Goal: Task Accomplishment & Management: Manage account settings

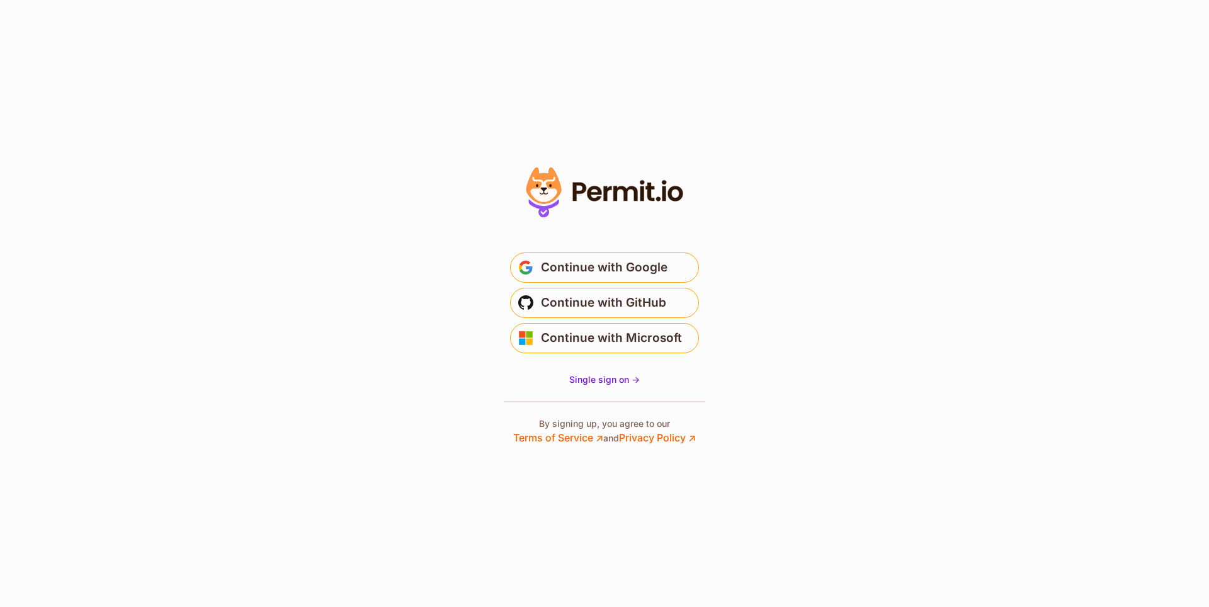
click at [546, 262] on span "Continue with Google" at bounding box center [604, 268] width 127 height 20
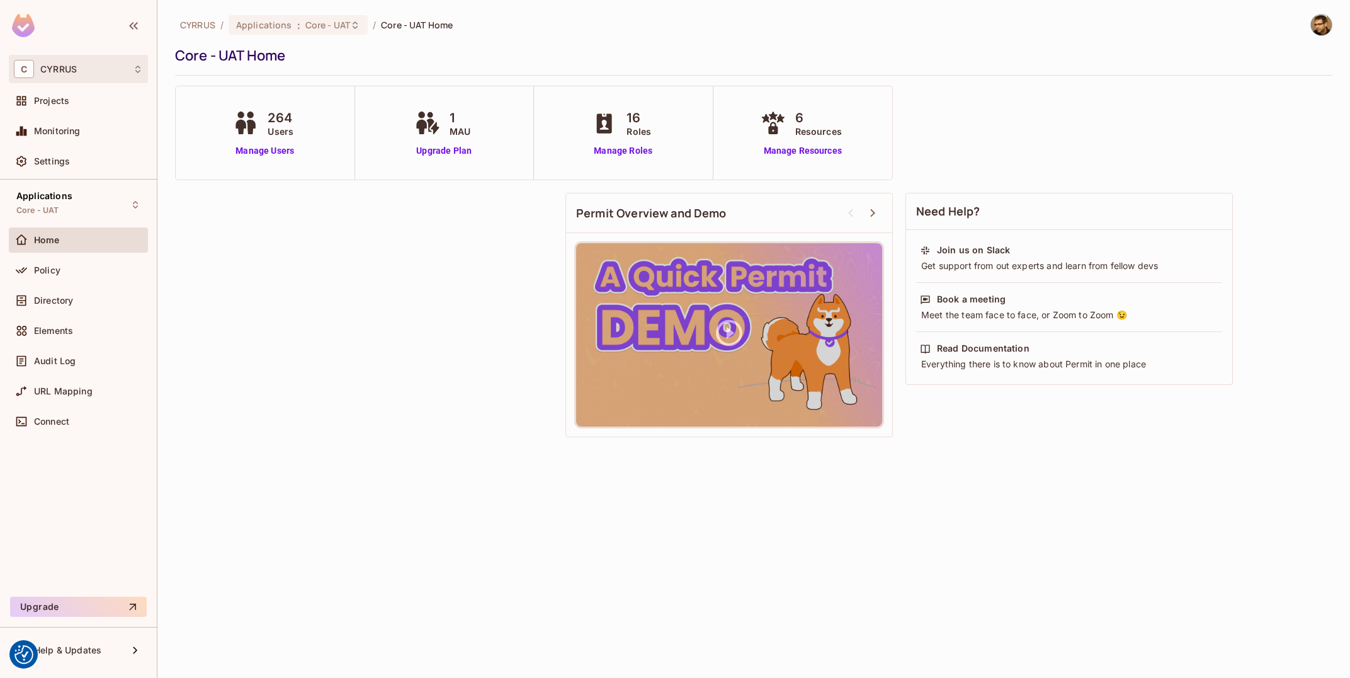
click at [108, 72] on div "C CYRRUS" at bounding box center [78, 69] width 129 height 18
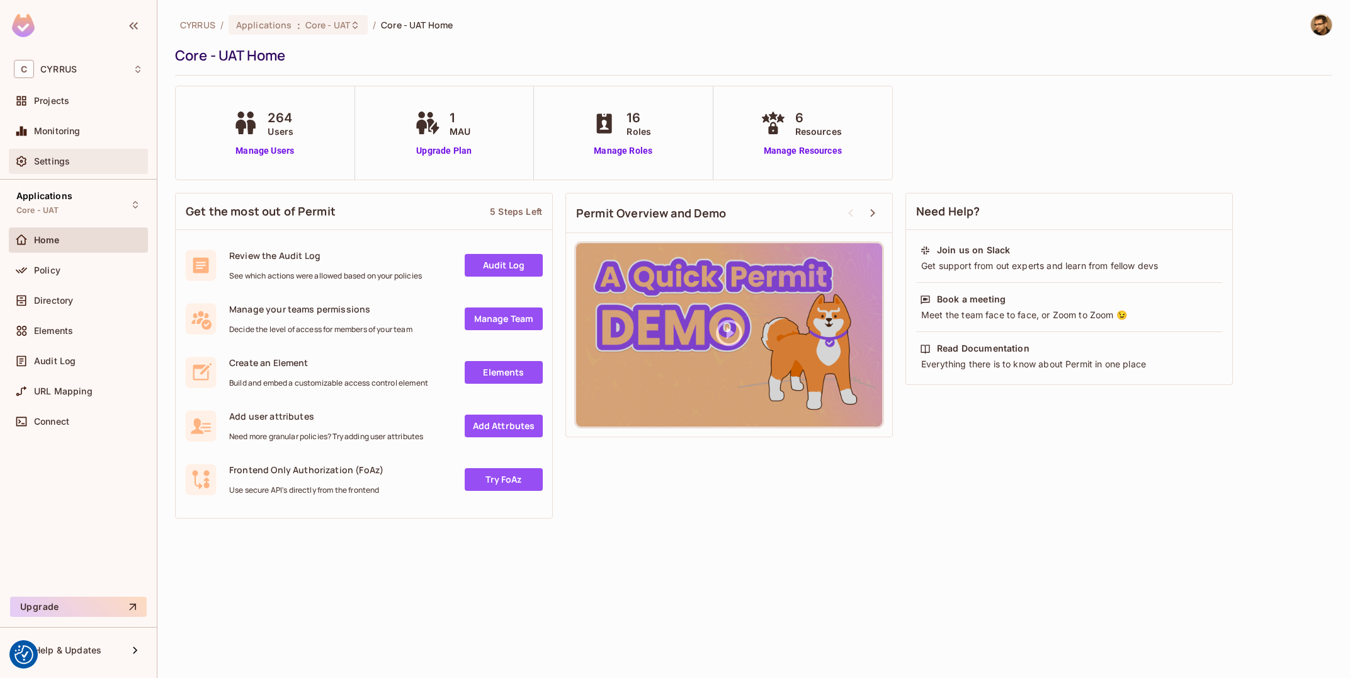
click at [52, 168] on div "Settings" at bounding box center [78, 161] width 129 height 15
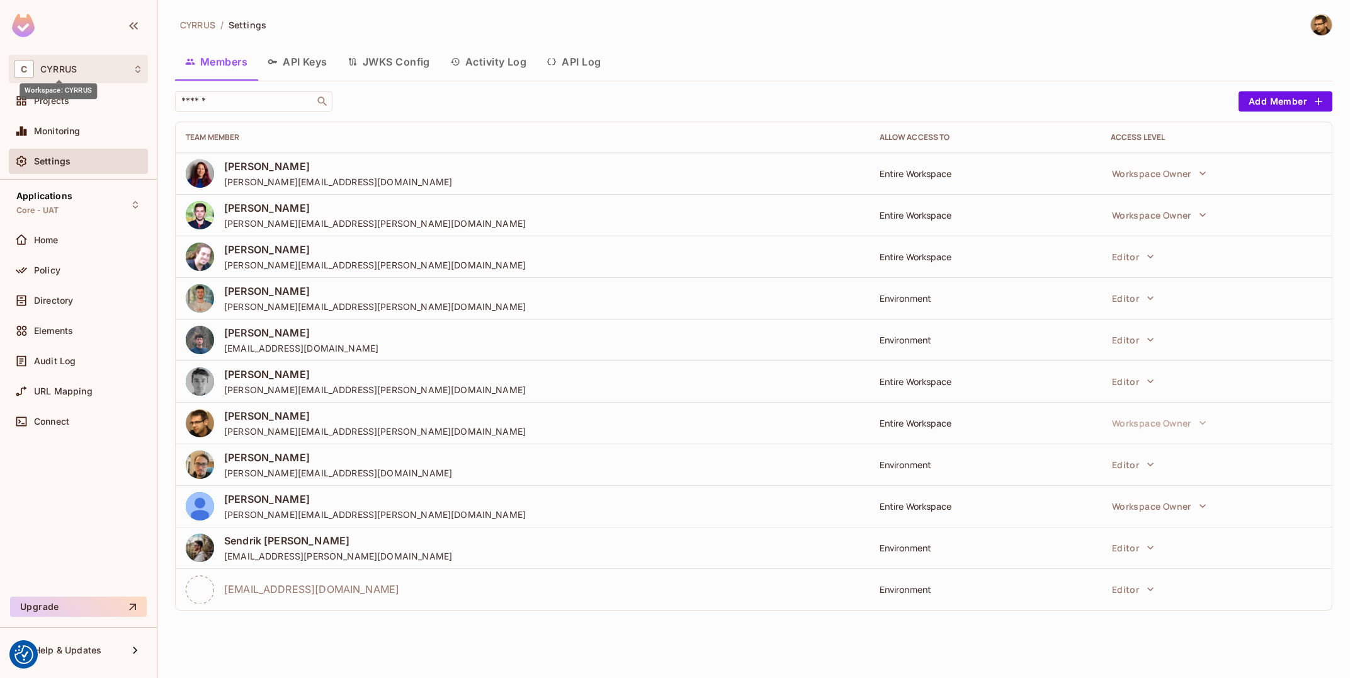
click at [85, 68] on div "C CYRRUS" at bounding box center [78, 69] width 129 height 18
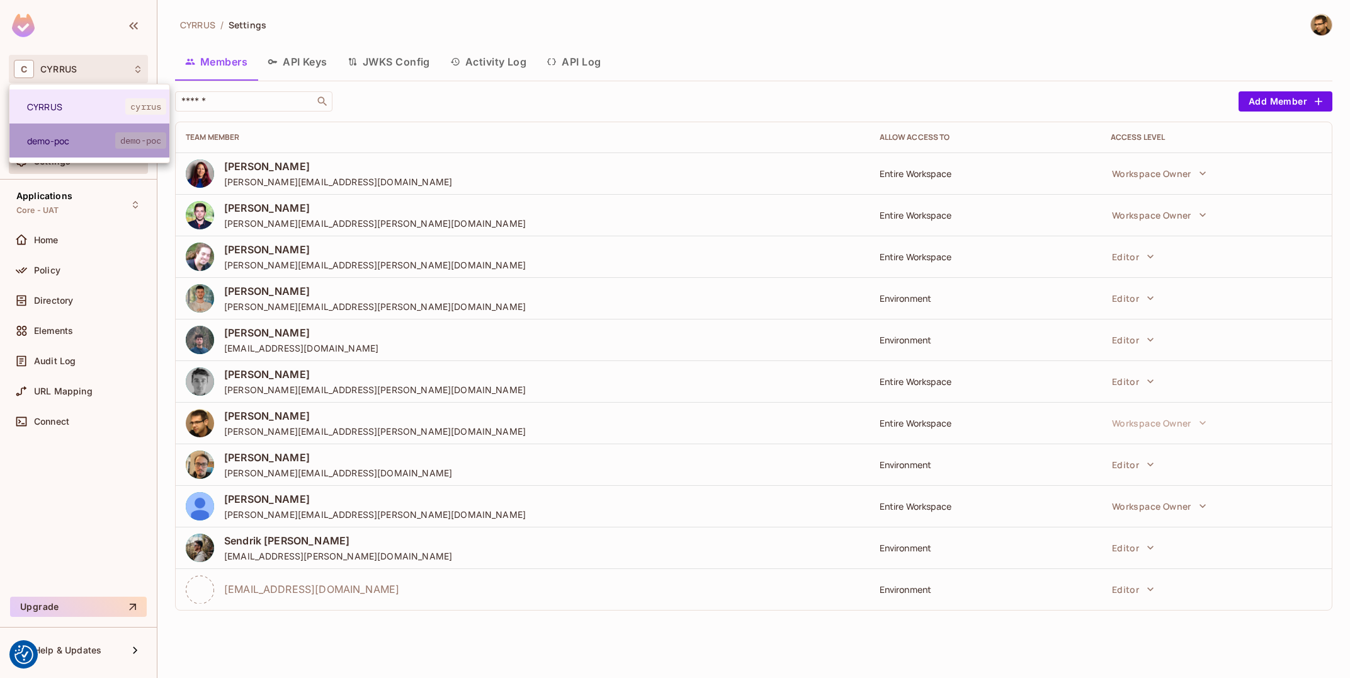
click at [87, 137] on span "demo-poc" at bounding box center [71, 141] width 88 height 12
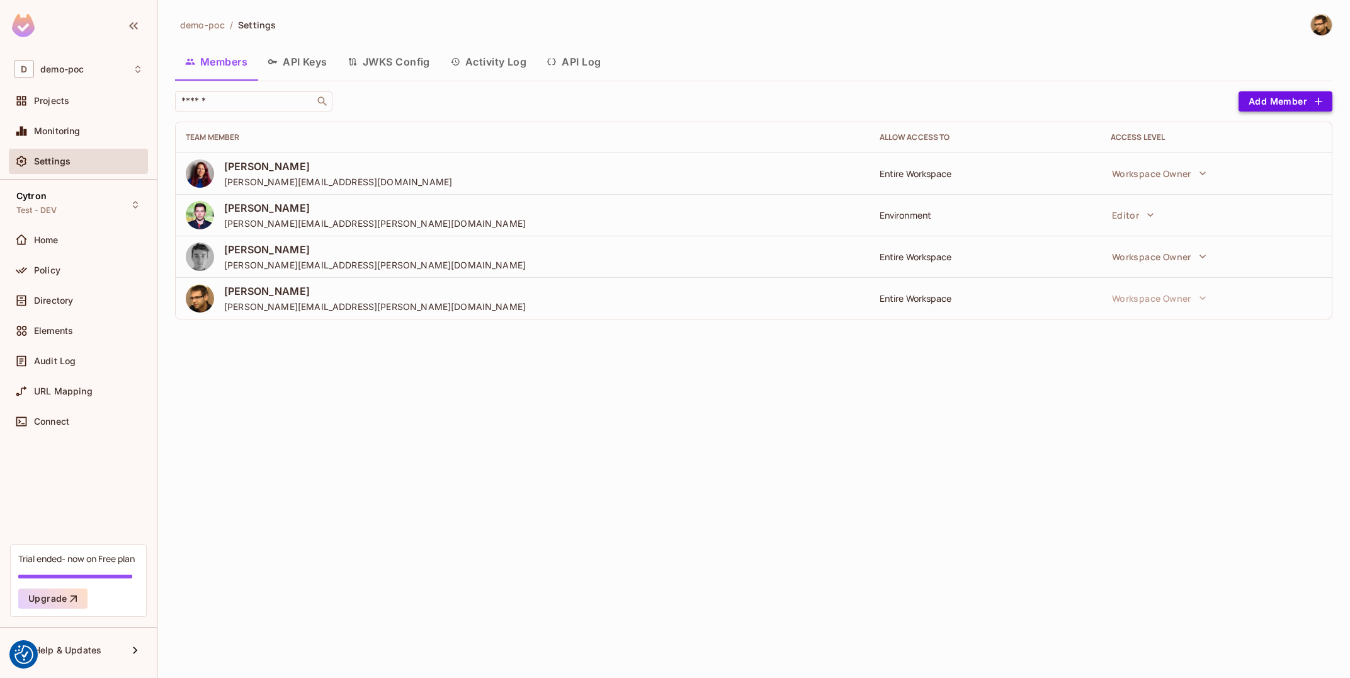
click at [1306, 96] on button "Add Member" at bounding box center [1286, 101] width 94 height 20
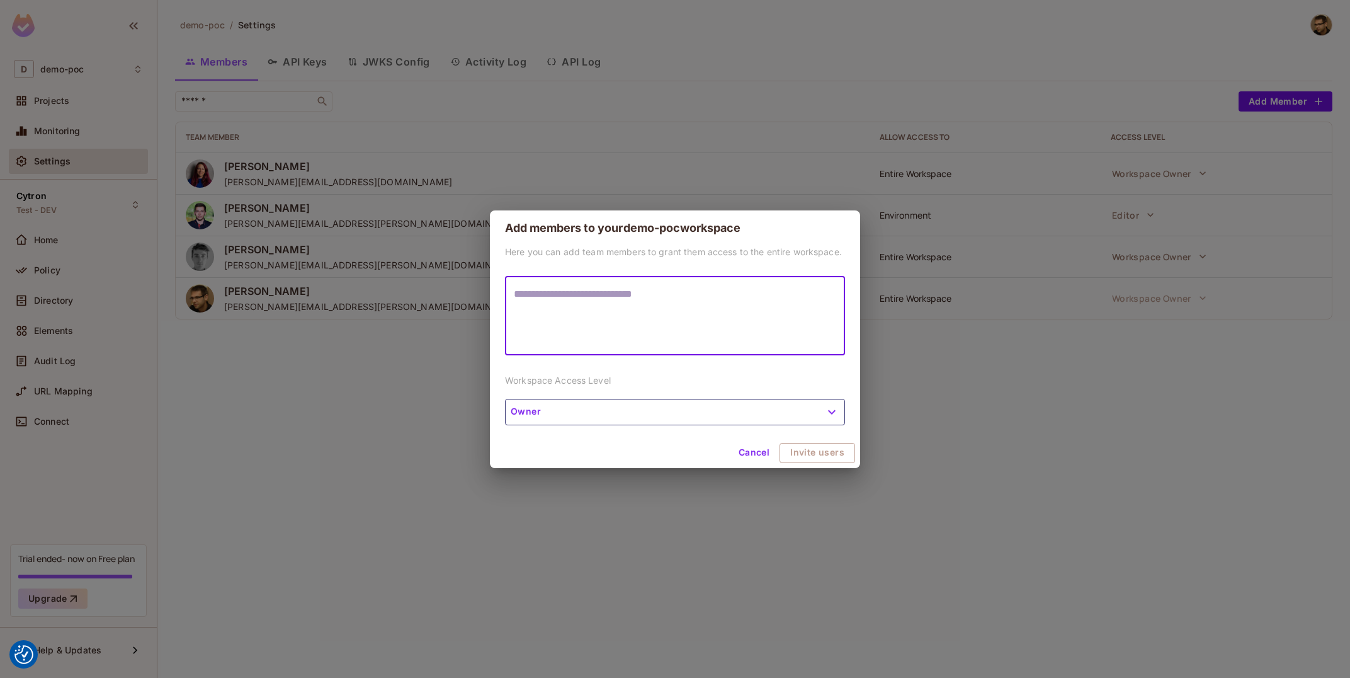
click at [834, 410] on button "Owner" at bounding box center [675, 412] width 340 height 26
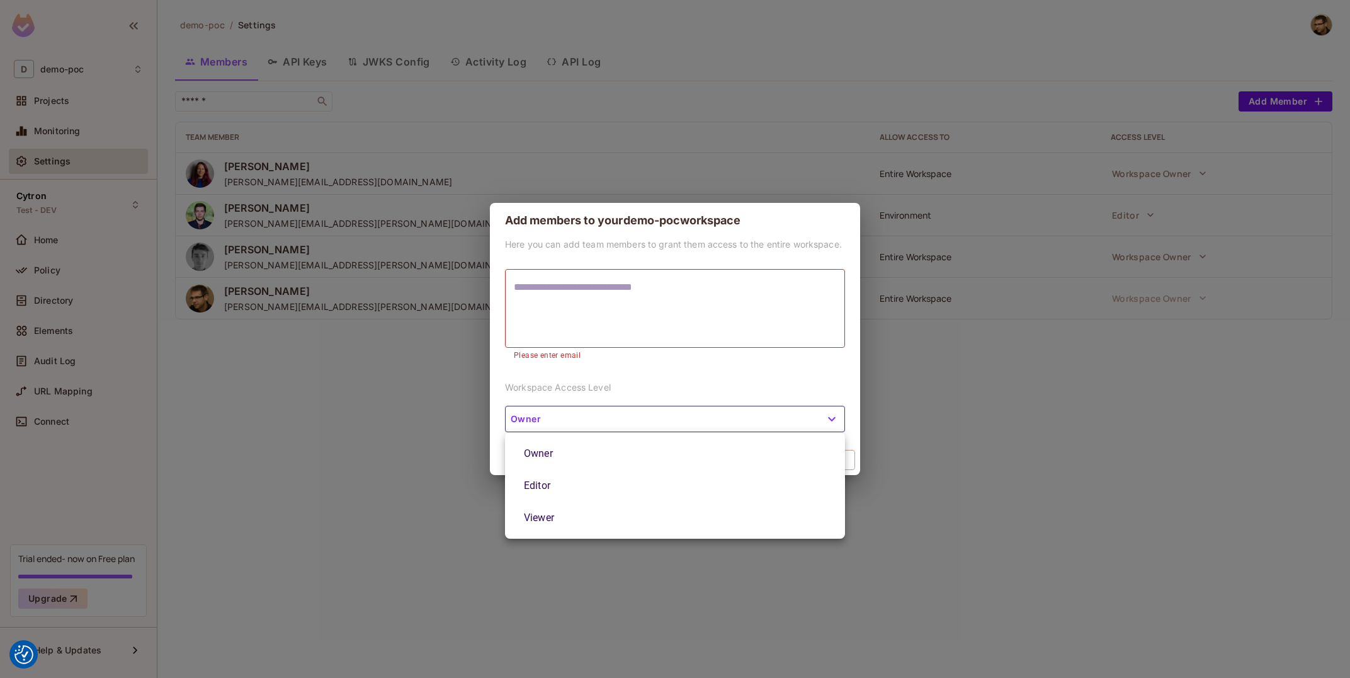
click at [834, 410] on div at bounding box center [675, 339] width 1350 height 678
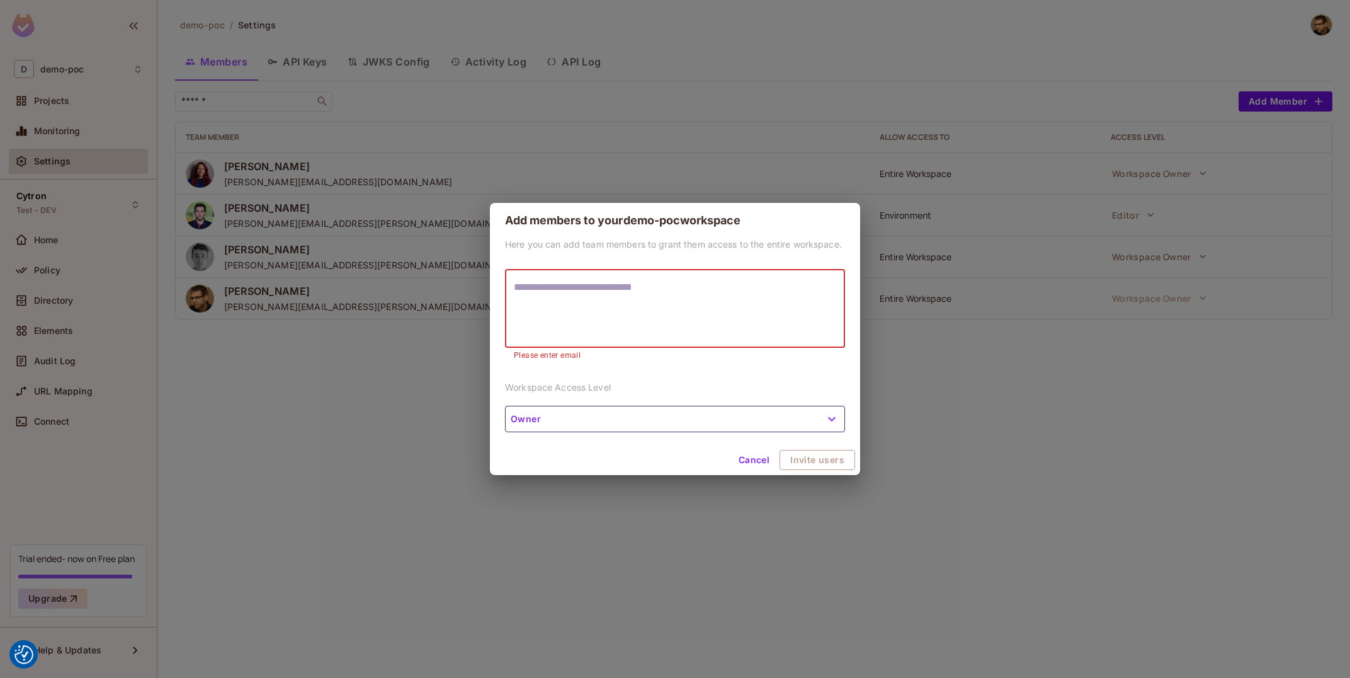
click at [688, 314] on textarea at bounding box center [675, 309] width 322 height 58
type textarea "*******"
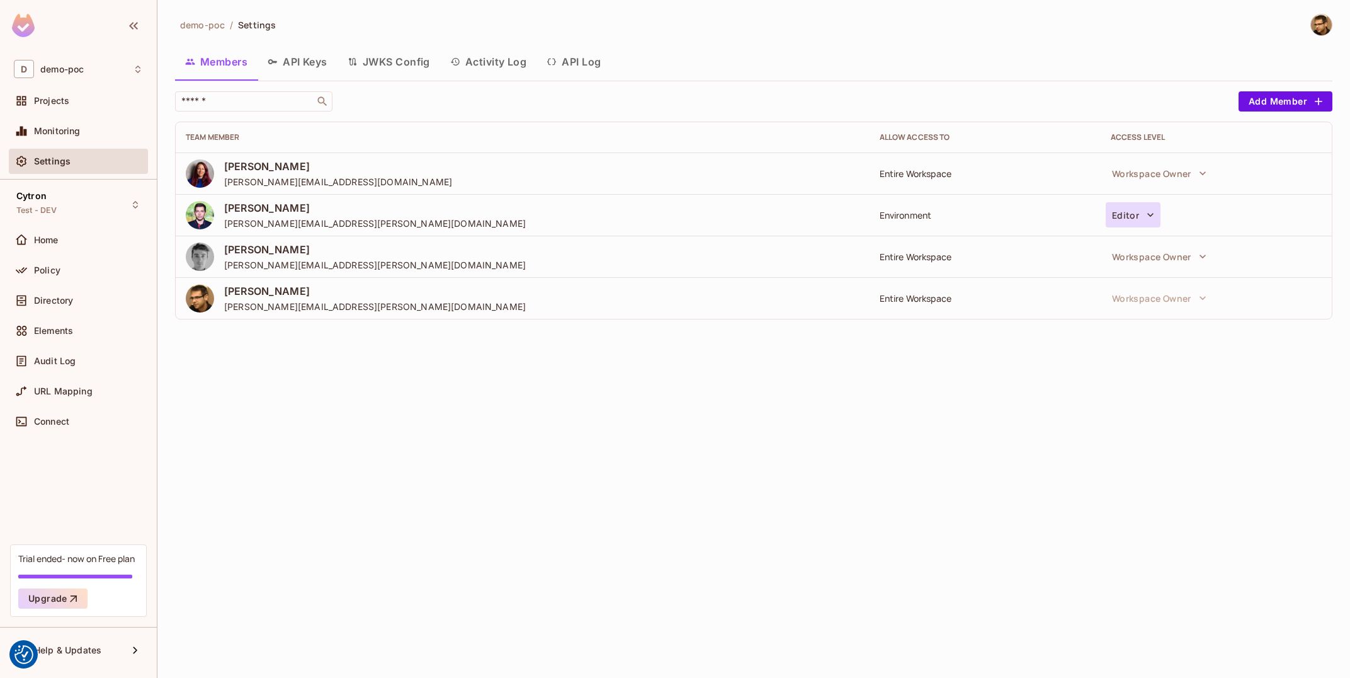
click at [1133, 213] on button "Editor" at bounding box center [1133, 214] width 55 height 25
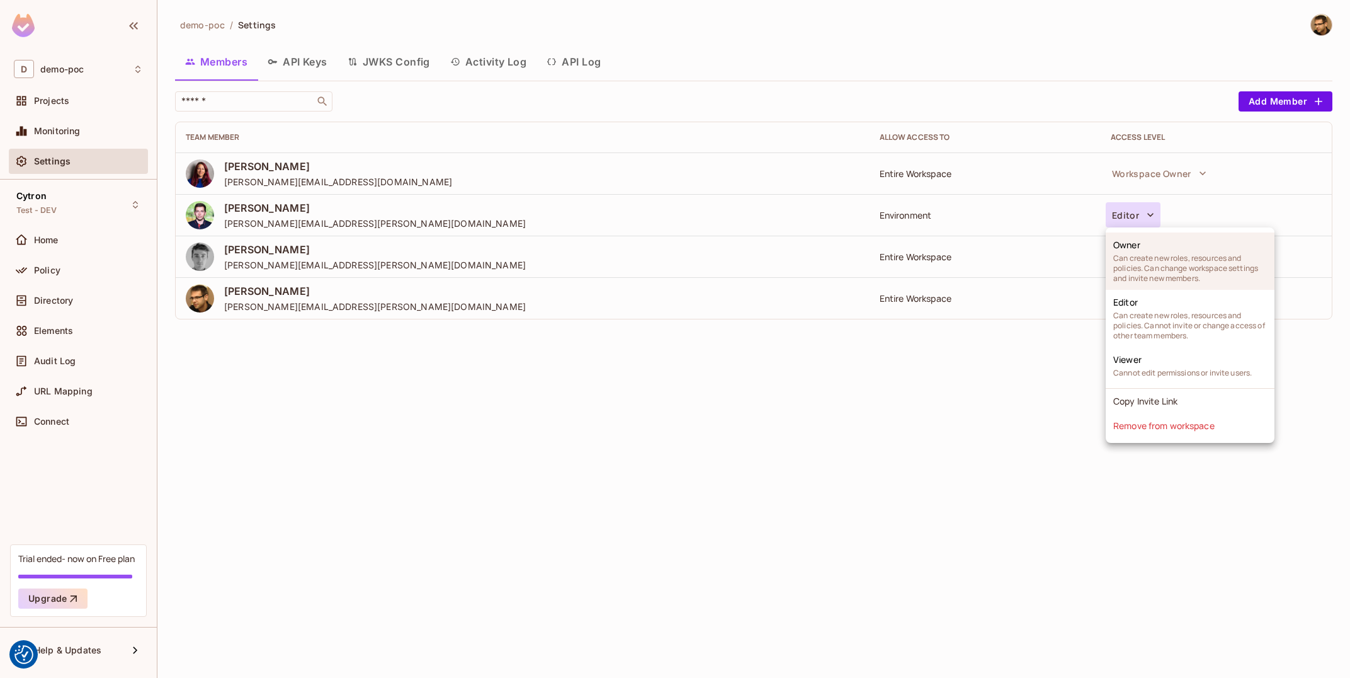
click at [1191, 246] on li "Owner Can create new roles, resources and policies. Can change workspace settin…" at bounding box center [1190, 260] width 169 height 57
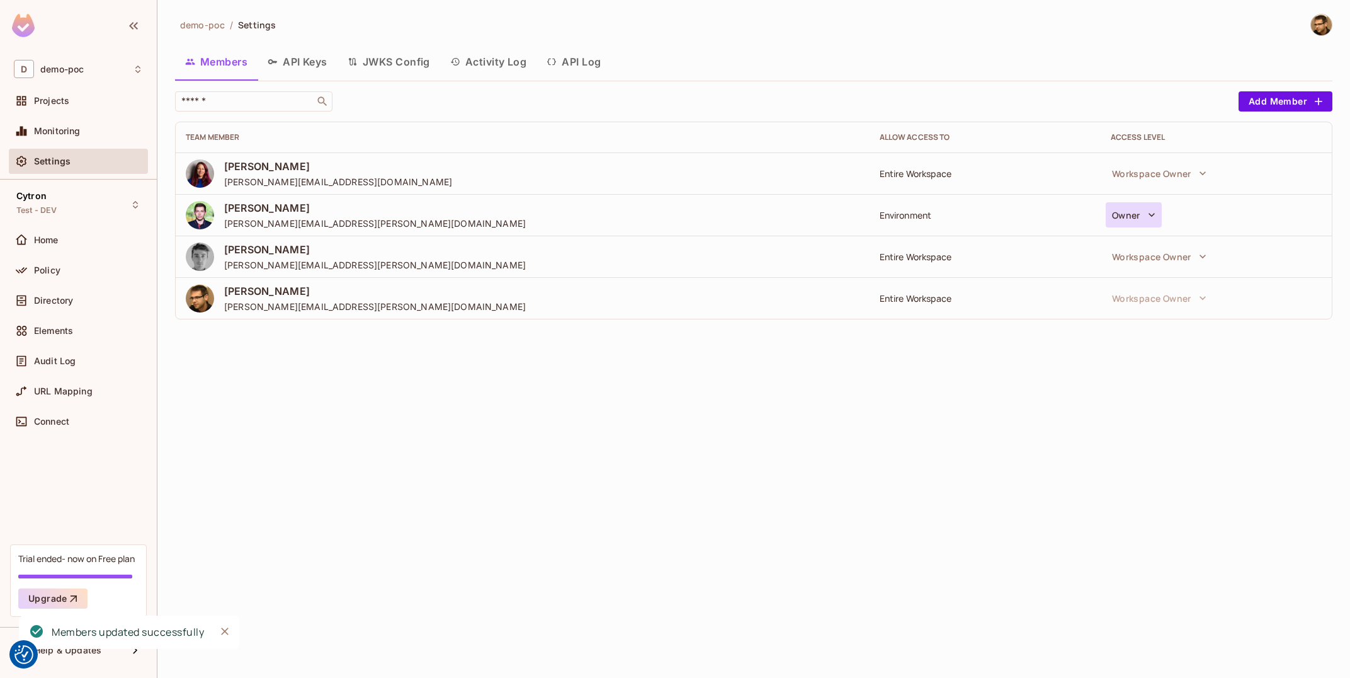
click at [1141, 212] on button "Owner" at bounding box center [1134, 214] width 56 height 25
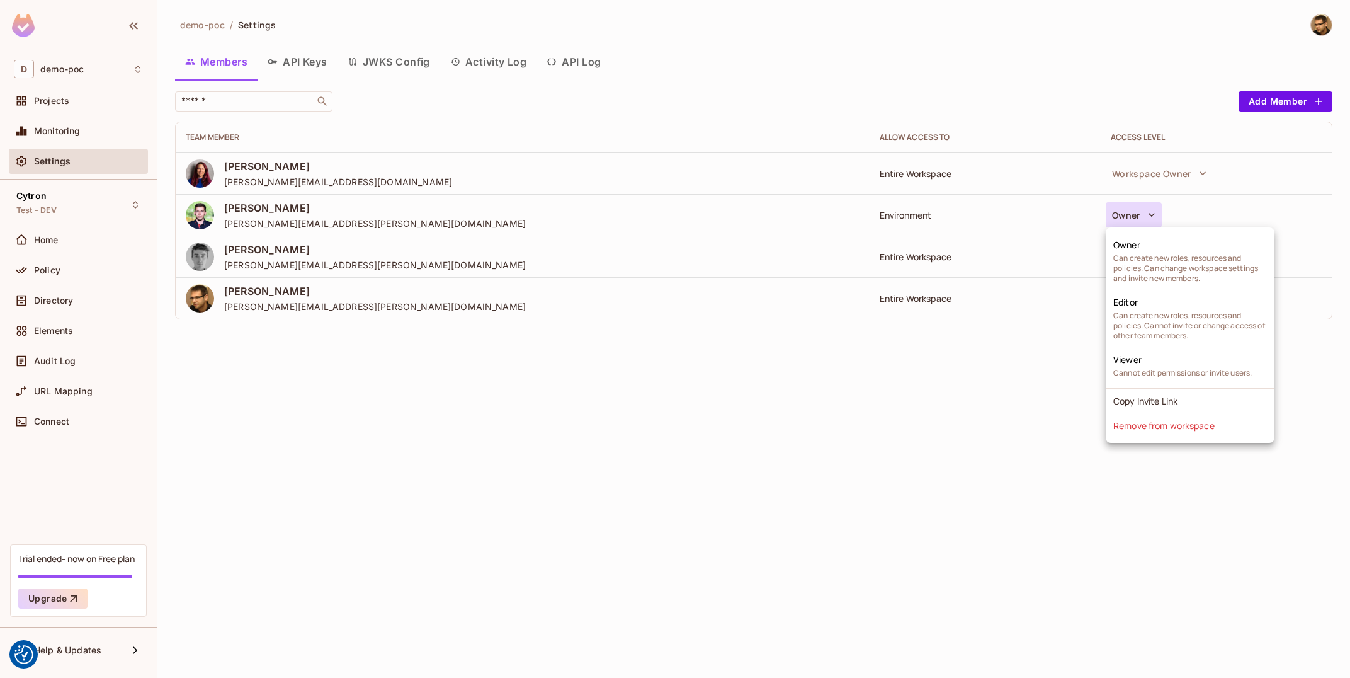
click at [867, 478] on div at bounding box center [675, 339] width 1350 height 678
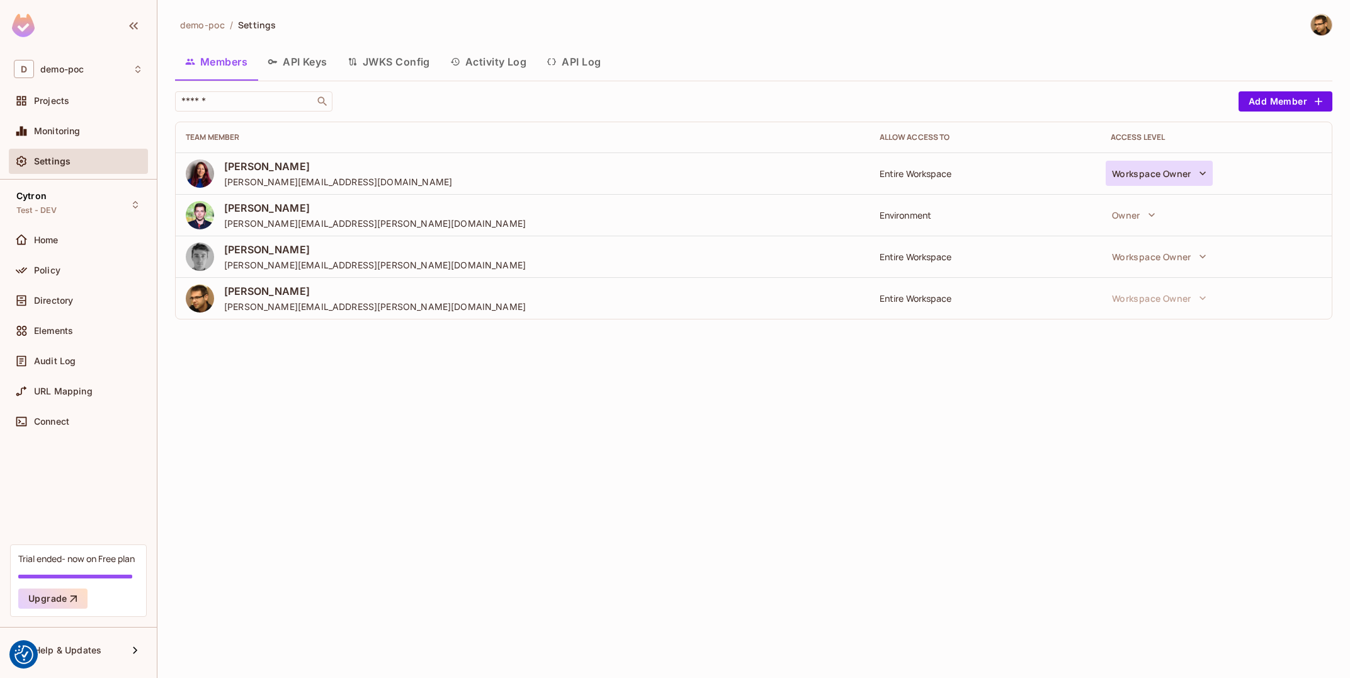
click at [1180, 168] on button "Workspace Owner" at bounding box center [1159, 173] width 107 height 25
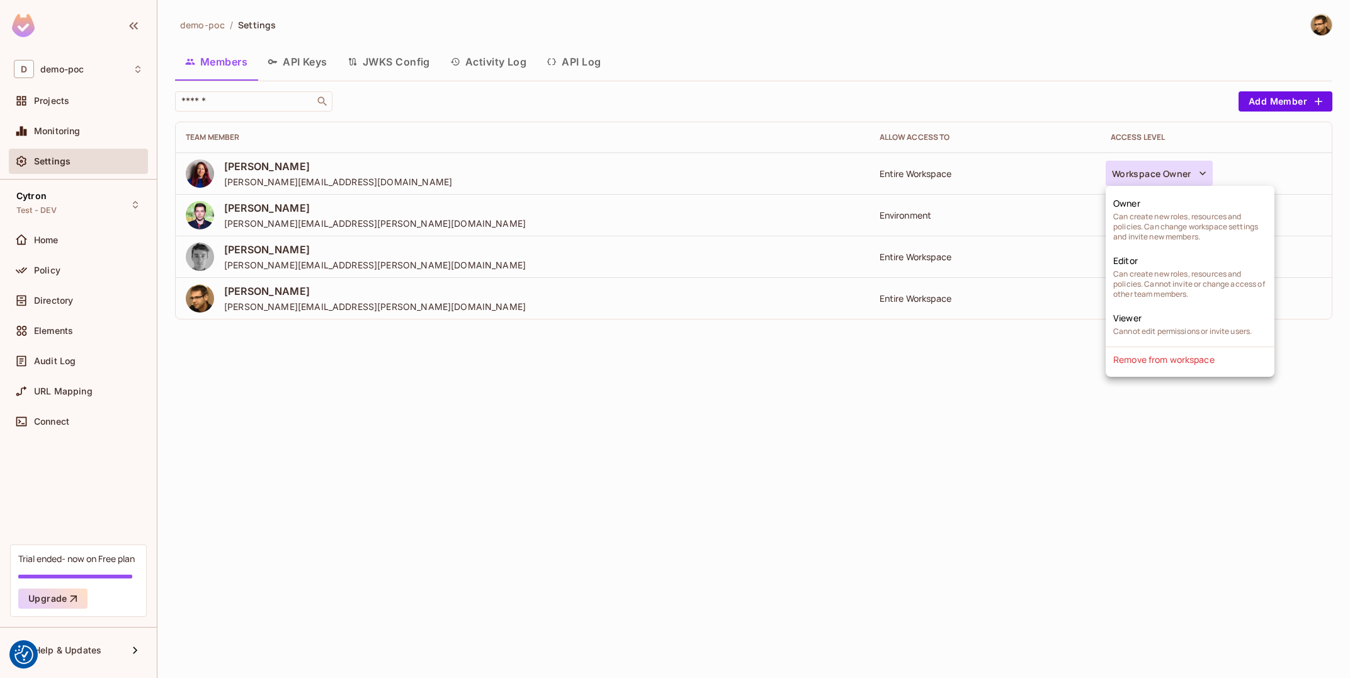
click at [816, 538] on div at bounding box center [675, 339] width 1350 height 678
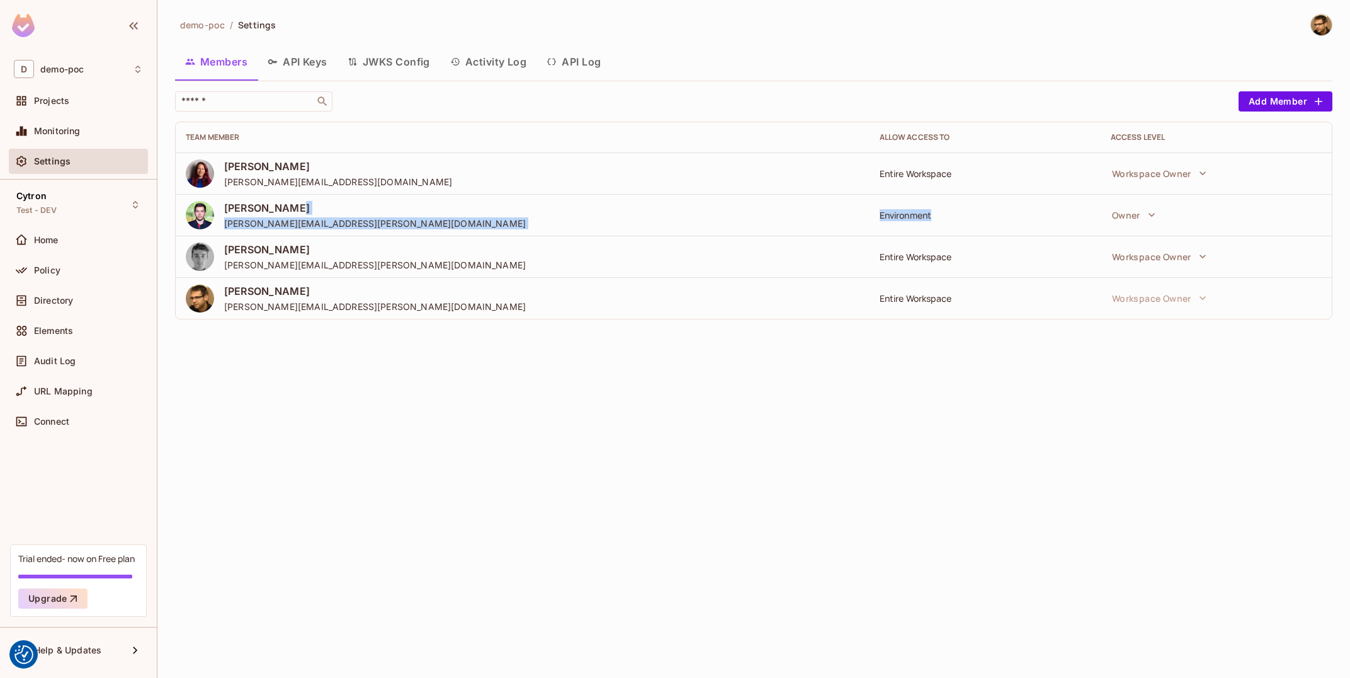
drag, startPoint x: 878, startPoint y: 217, endPoint x: 958, endPoint y: 222, distance: 79.5
click at [958, 222] on tr "Martin Dulák [EMAIL_ADDRESS][PERSON_NAME][DOMAIN_NAME] Environment Owner" at bounding box center [754, 215] width 1156 height 42
click at [958, 222] on td "Environment" at bounding box center [985, 215] width 231 height 42
click at [1286, 89] on div "demo-poc / Settings Members API Keys JWKS Config Activity Log API Log ​ Add Mem…" at bounding box center [753, 171] width 1157 height 315
click at [1280, 106] on button "Add Member" at bounding box center [1286, 101] width 94 height 20
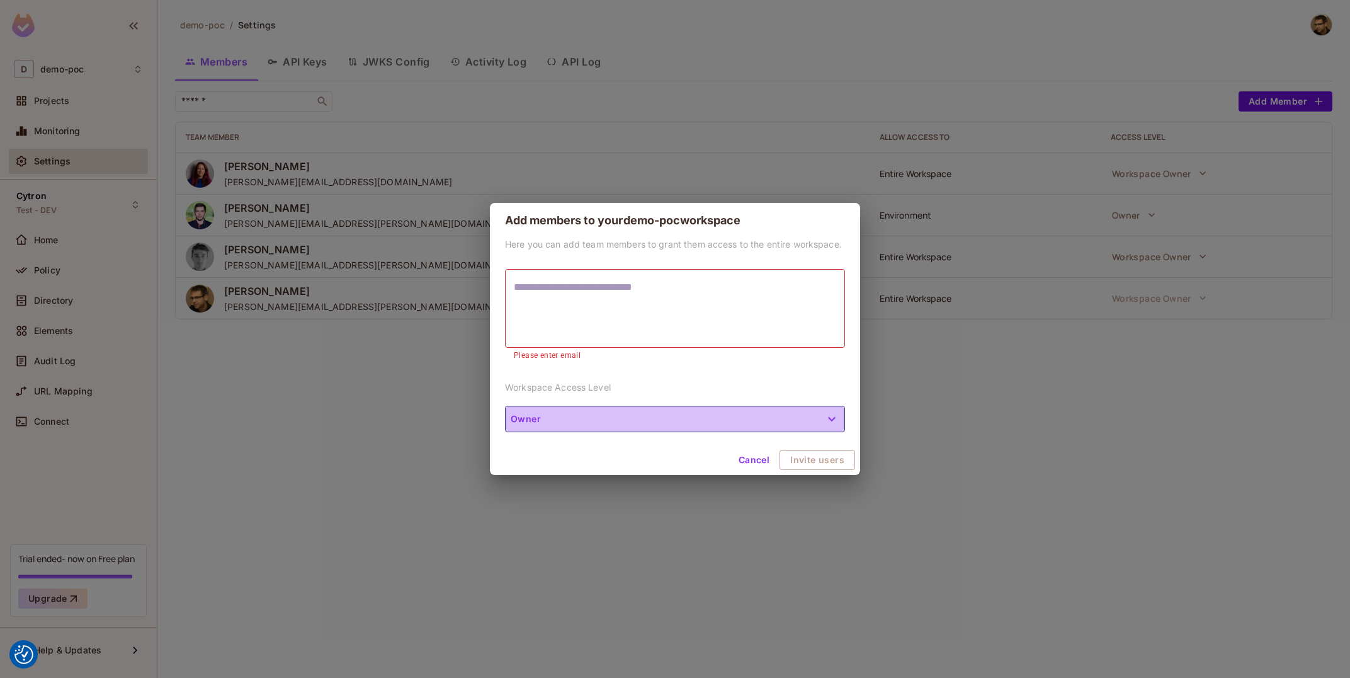
click at [819, 411] on button "Owner" at bounding box center [675, 418] width 340 height 26
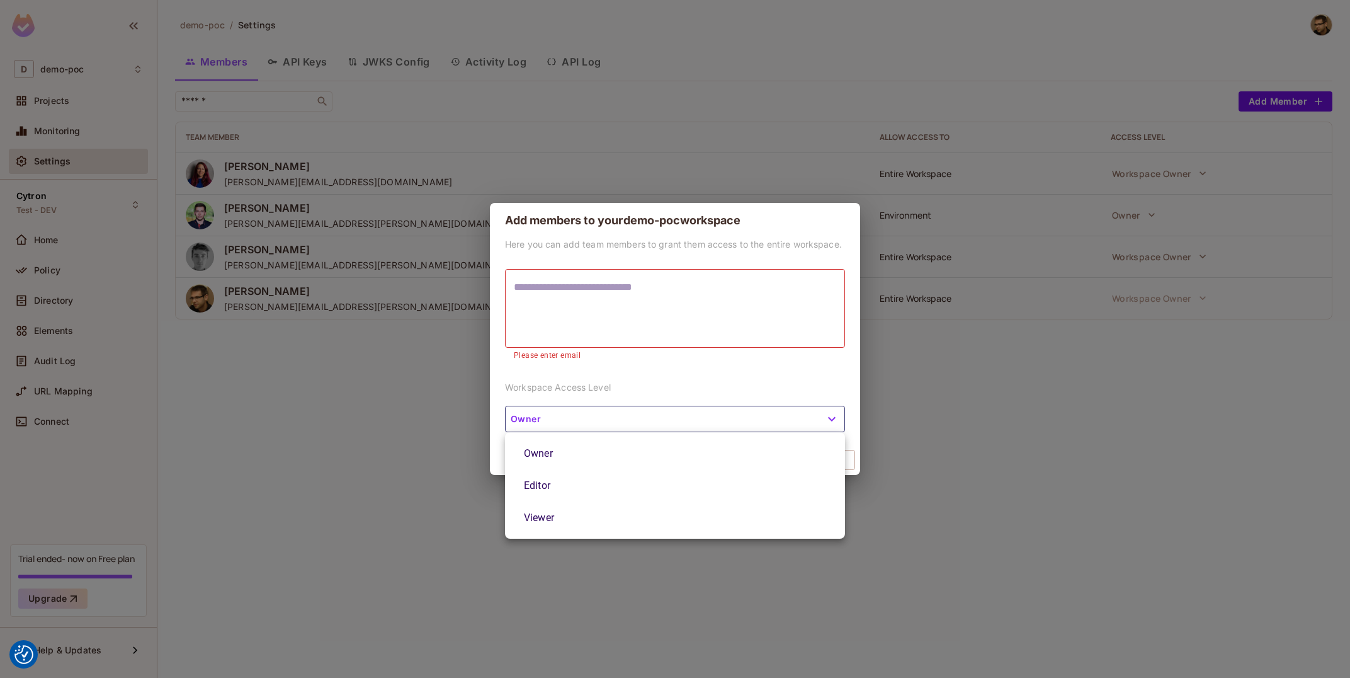
click at [819, 411] on div at bounding box center [675, 339] width 1350 height 678
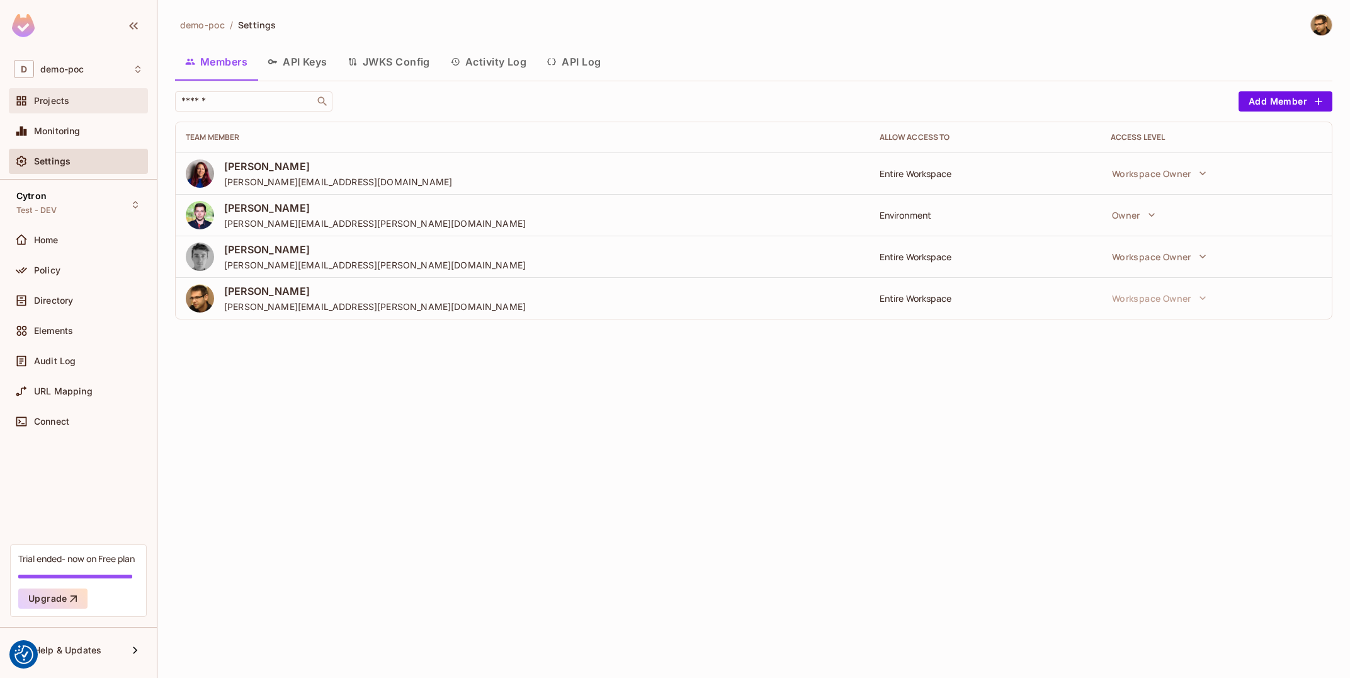
click at [112, 110] on div "Projects" at bounding box center [78, 100] width 139 height 25
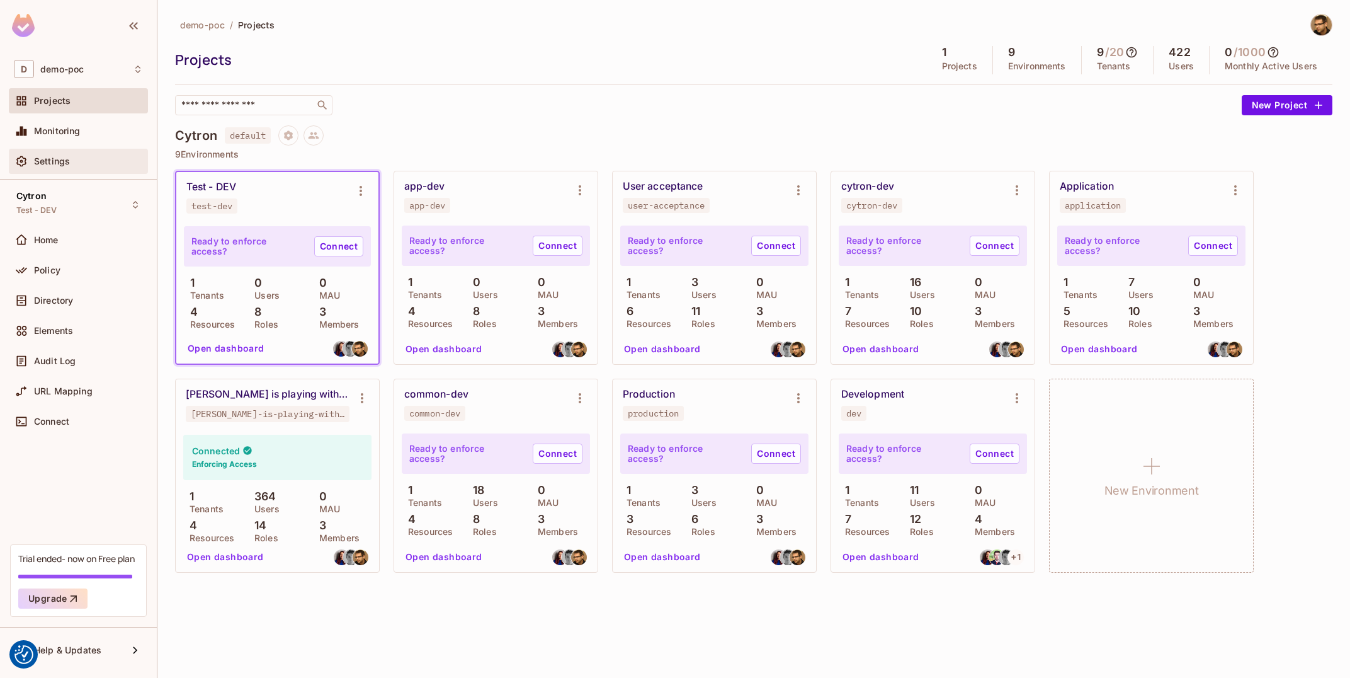
click at [71, 158] on div "Settings" at bounding box center [88, 161] width 109 height 10
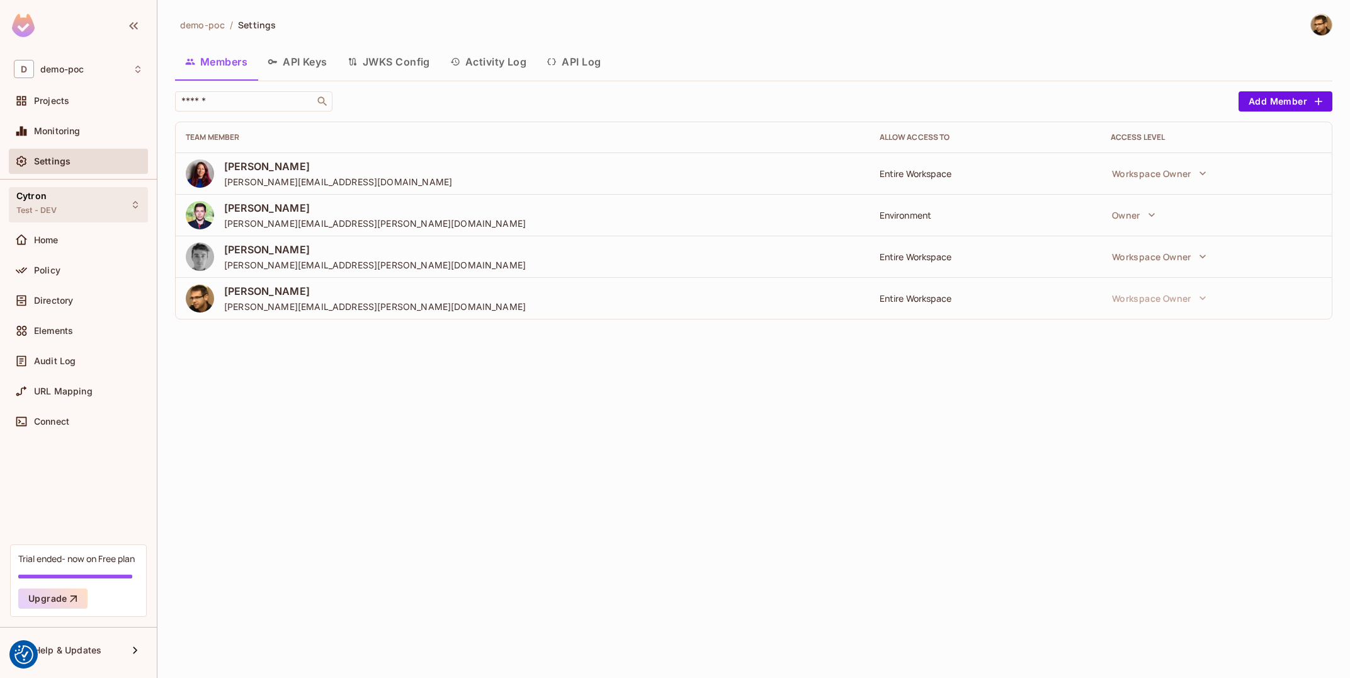
click at [108, 204] on div "Cytron Test - DEV" at bounding box center [78, 204] width 139 height 35
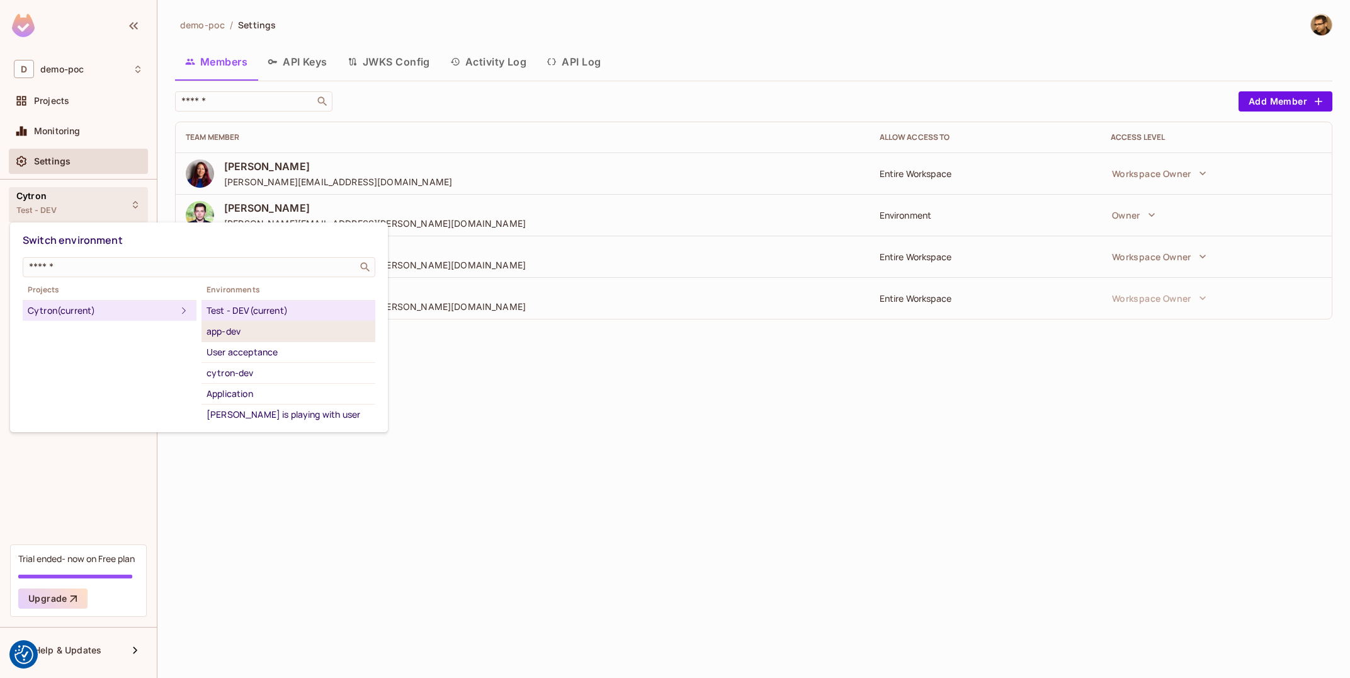
click at [286, 341] on li "app-dev" at bounding box center [288, 331] width 174 height 21
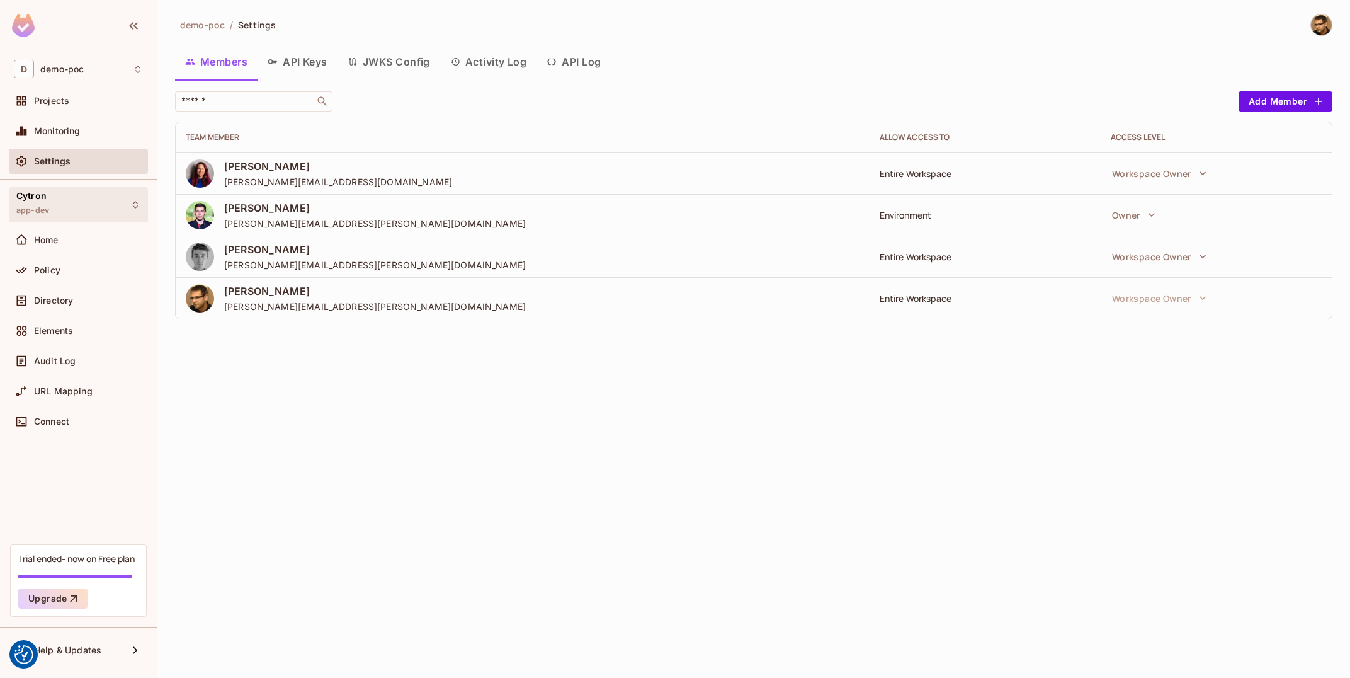
click at [71, 206] on div "Cytron app-dev" at bounding box center [78, 204] width 139 height 35
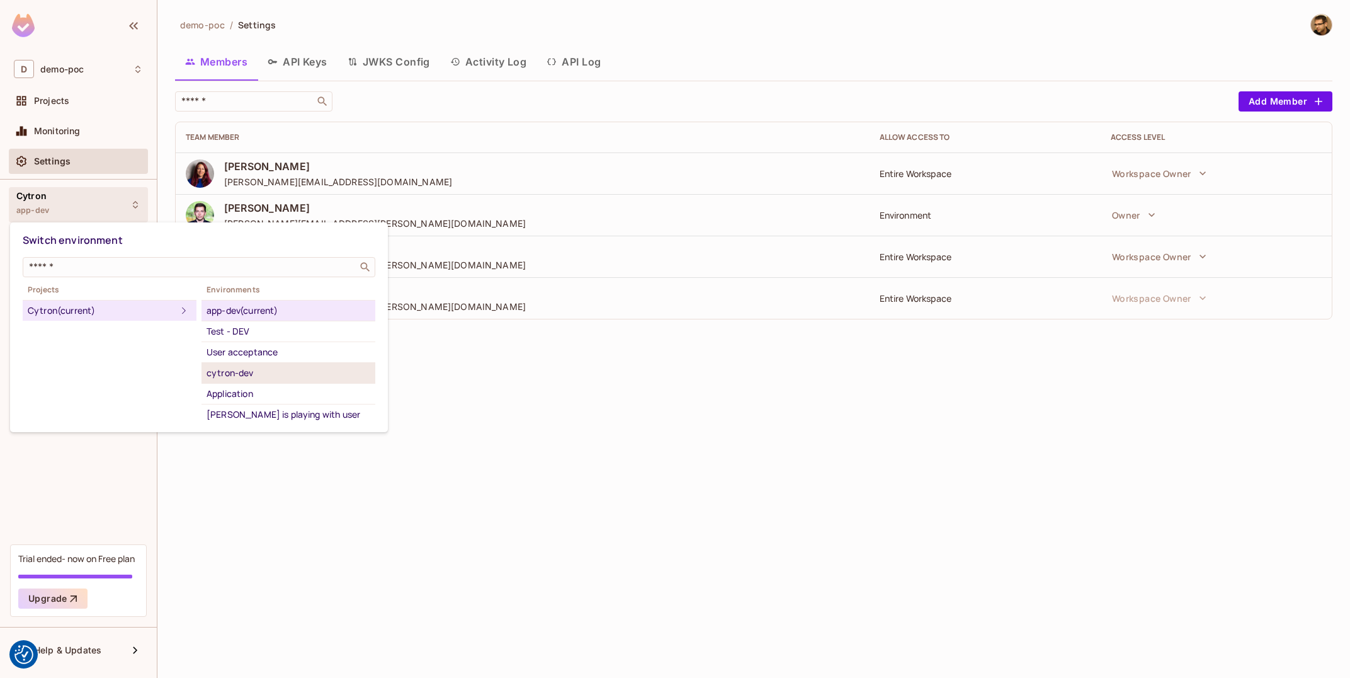
click at [314, 379] on div "cytron-dev" at bounding box center [289, 372] width 164 height 15
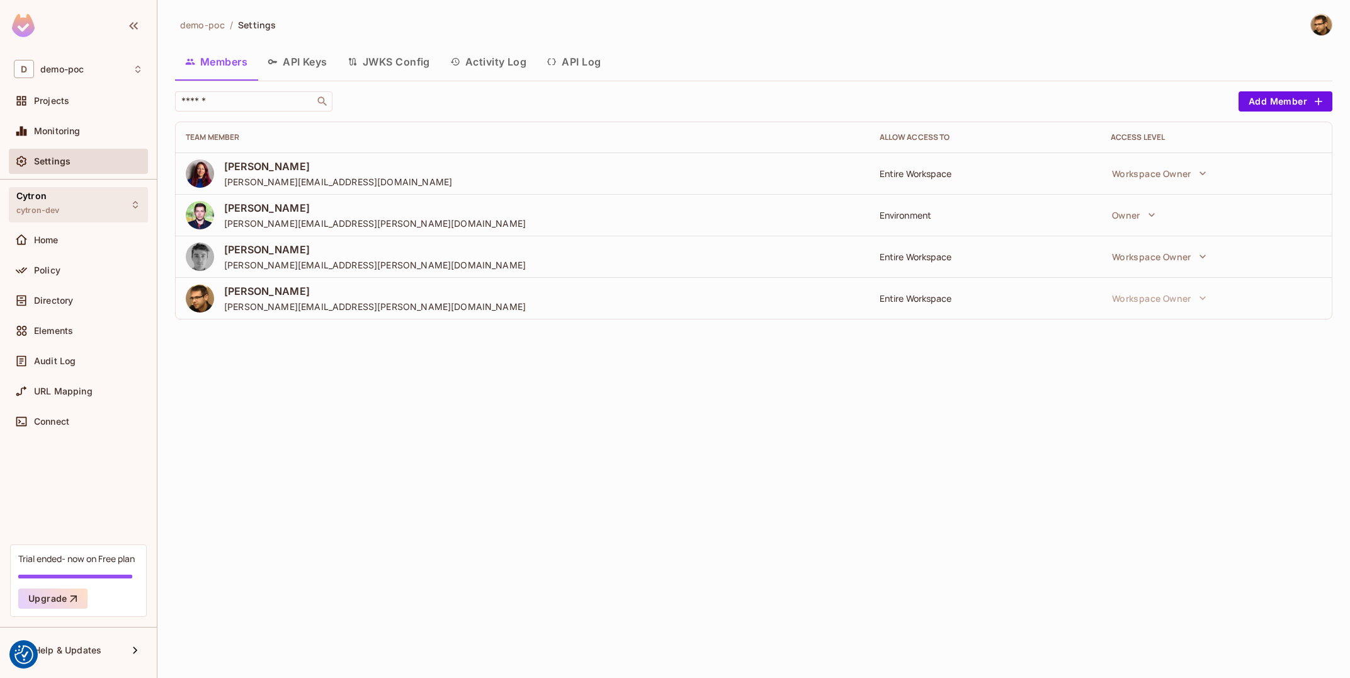
click at [125, 208] on div "Cytron cytron-dev" at bounding box center [78, 204] width 139 height 35
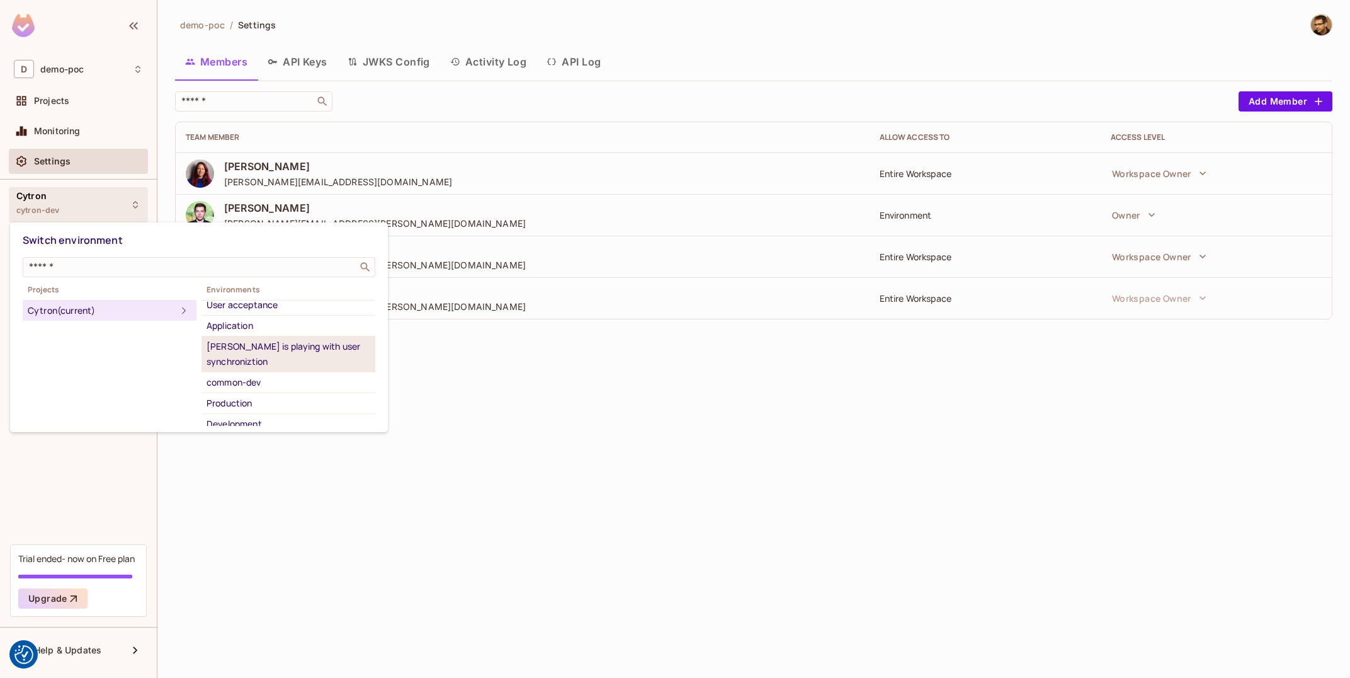
scroll to position [76, 0]
click at [317, 338] on div "[PERSON_NAME] is playing with user synchroniztion" at bounding box center [289, 346] width 164 height 30
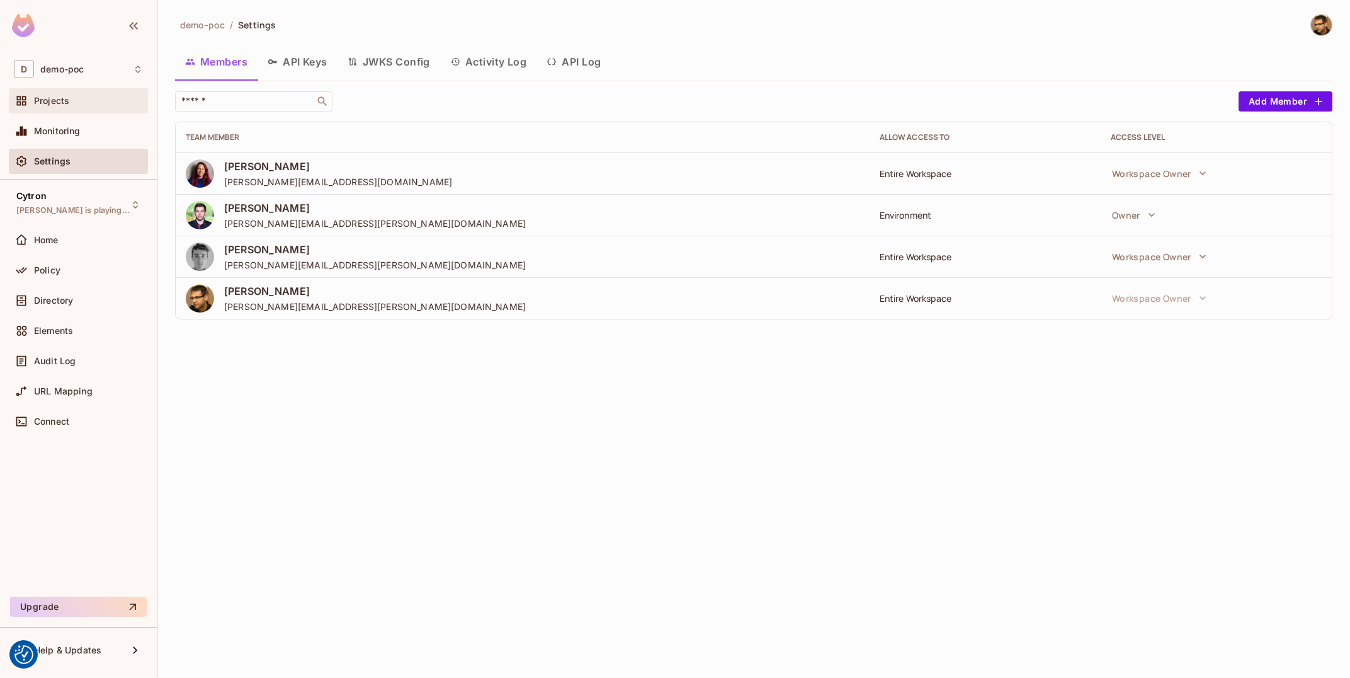
click at [52, 110] on div "Projects" at bounding box center [78, 100] width 139 height 25
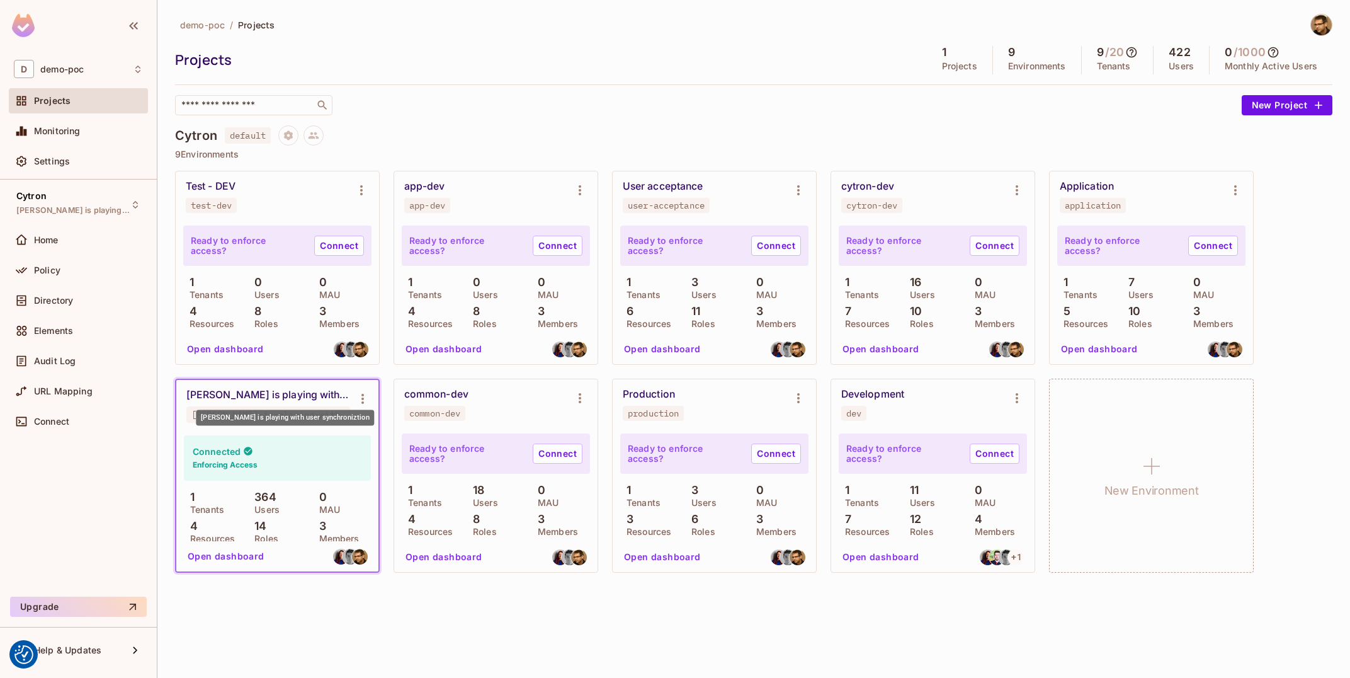
click at [266, 399] on div "[PERSON_NAME] is playing with user synchroniztion" at bounding box center [268, 394] width 164 height 13
click at [295, 405] on div "[PERSON_NAME] is playing with user synchroniztion [PERSON_NAME]-is-playing-with…" at bounding box center [268, 405] width 164 height 34
click at [79, 295] on div "Directory" at bounding box center [88, 300] width 109 height 10
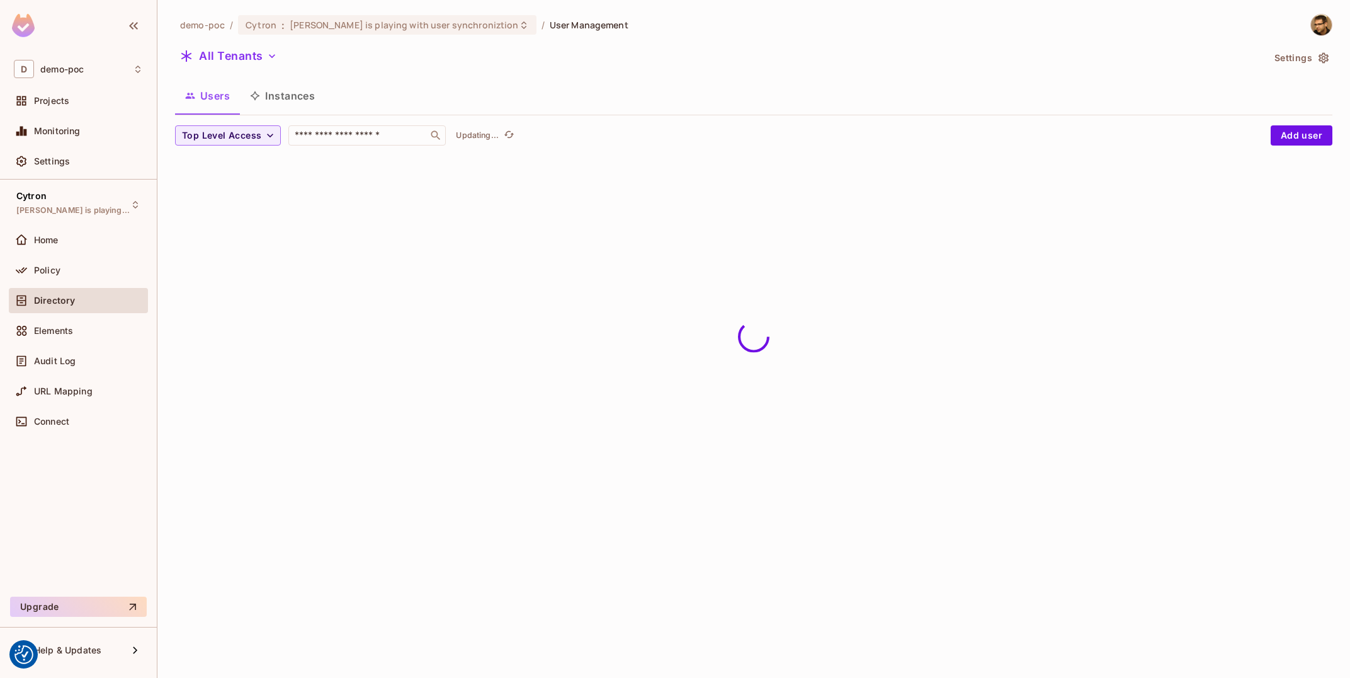
click at [295, 97] on button "Instances" at bounding box center [282, 95] width 85 height 31
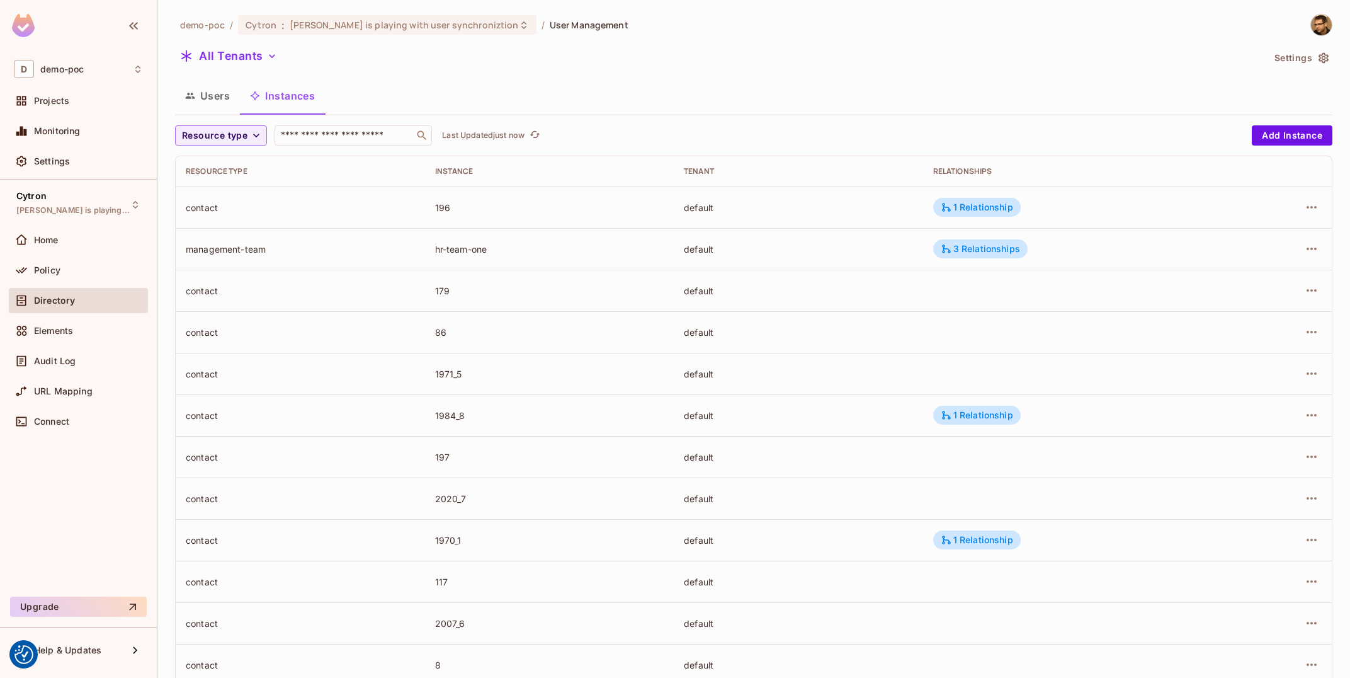
scroll to position [202, 0]
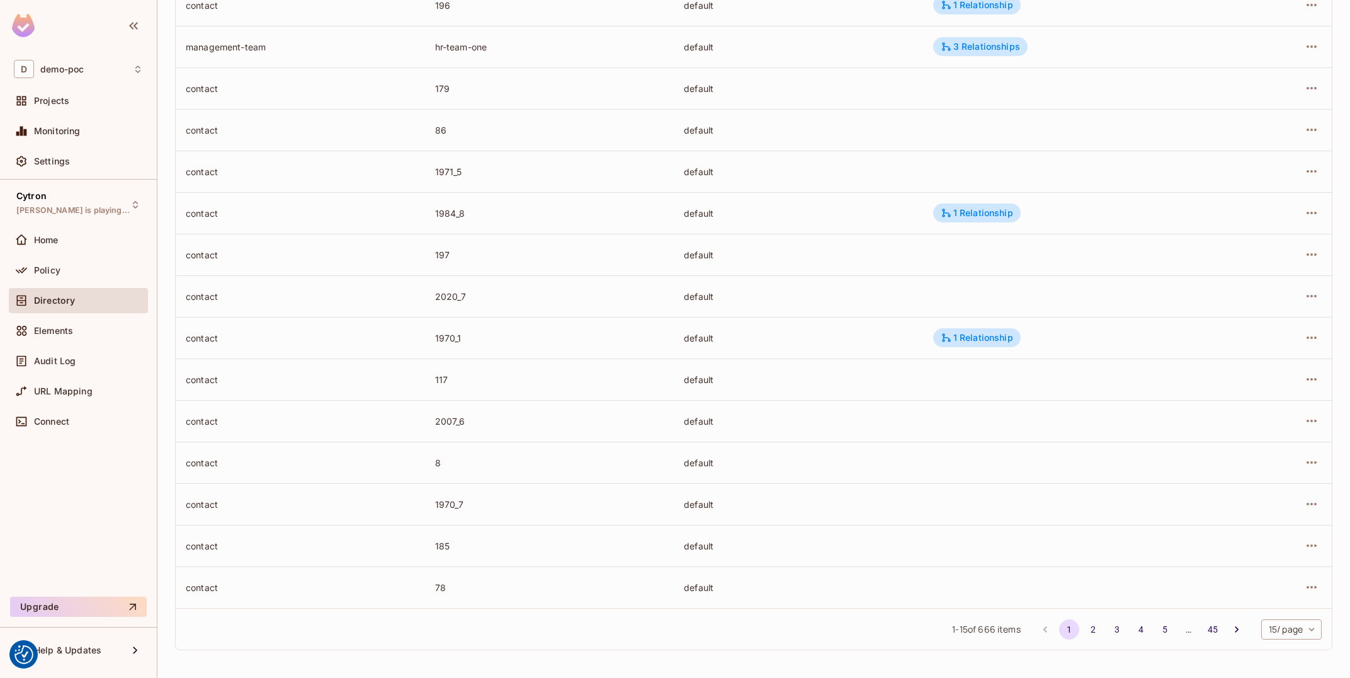
click at [1271, 635] on body "We use cookies to enhance your browsing experience, serve personalized ads or c…" at bounding box center [675, 339] width 1350 height 678
click at [1285, 656] on li "100 / page" at bounding box center [1290, 649] width 63 height 26
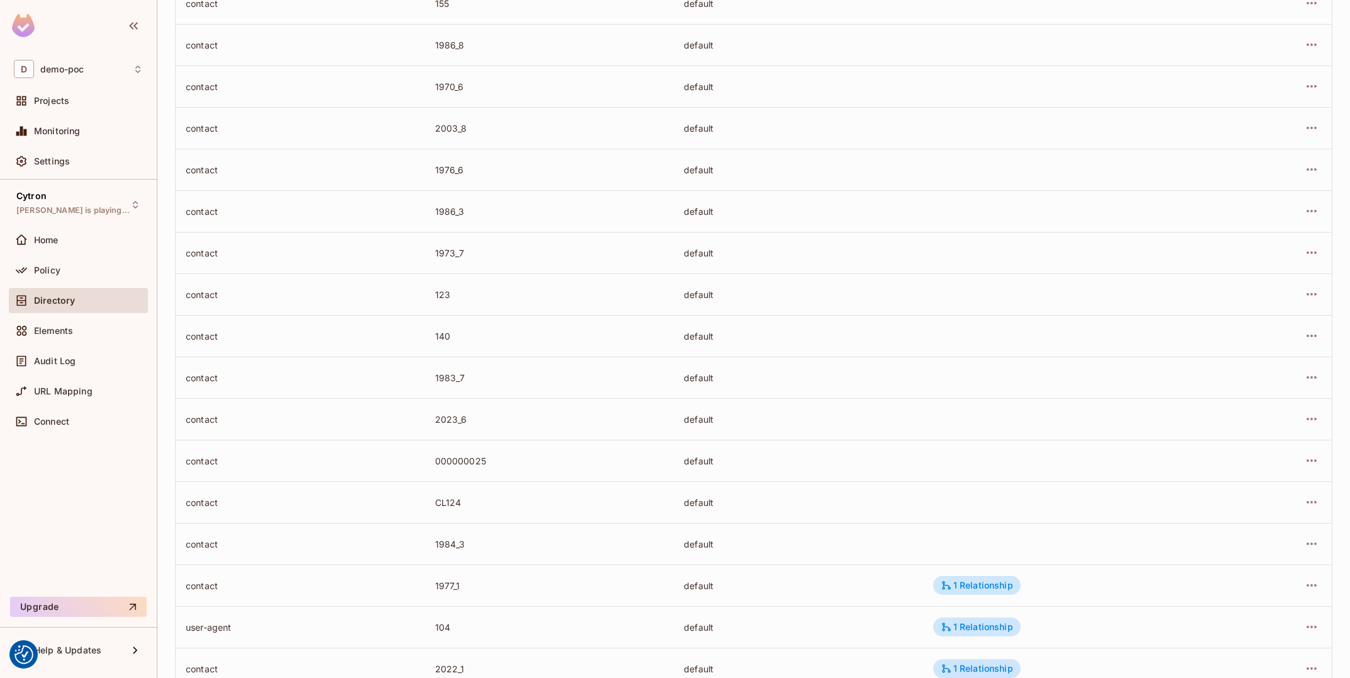
scroll to position [3734, 0]
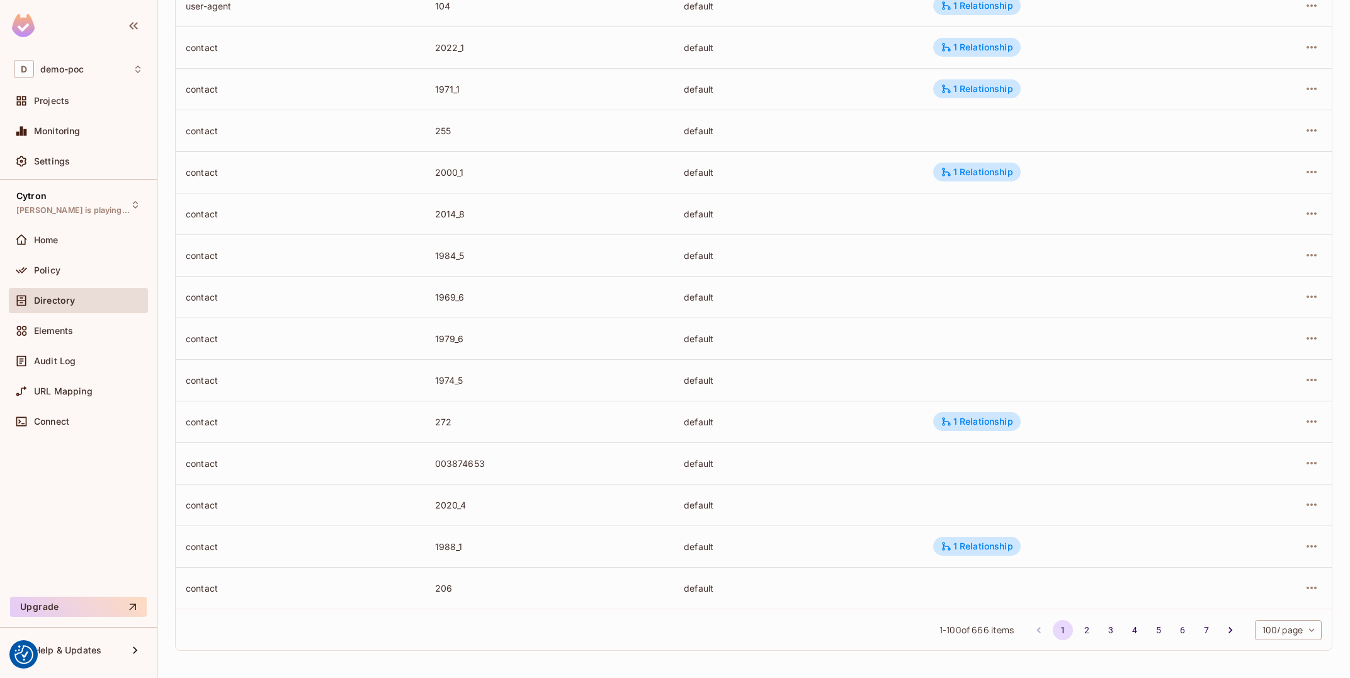
click at [1284, 632] on body "We use cookies to enhance your browsing experience, serve personalized ads or c…" at bounding box center [675, 339] width 1350 height 678
click at [1156, 628] on div at bounding box center [675, 339] width 1350 height 678
click at [1156, 628] on button "5" at bounding box center [1158, 630] width 20 height 20
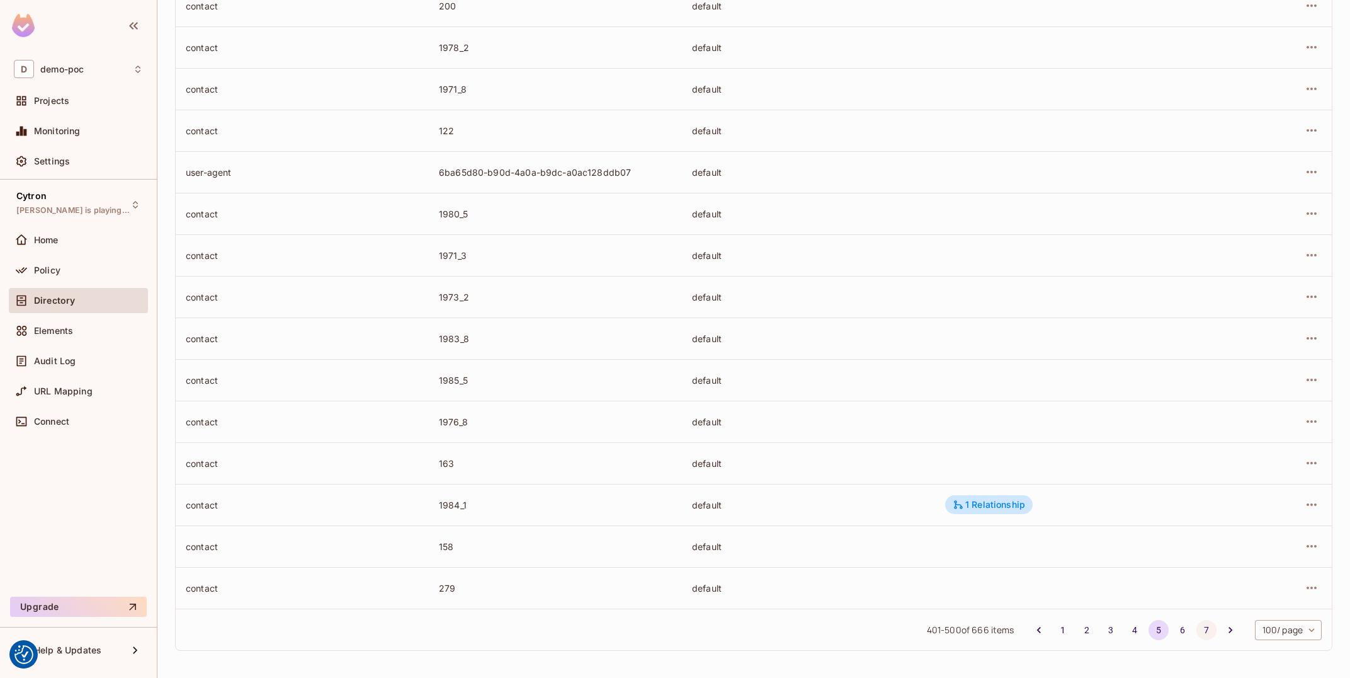
click at [1201, 631] on button "7" at bounding box center [1206, 630] width 20 height 20
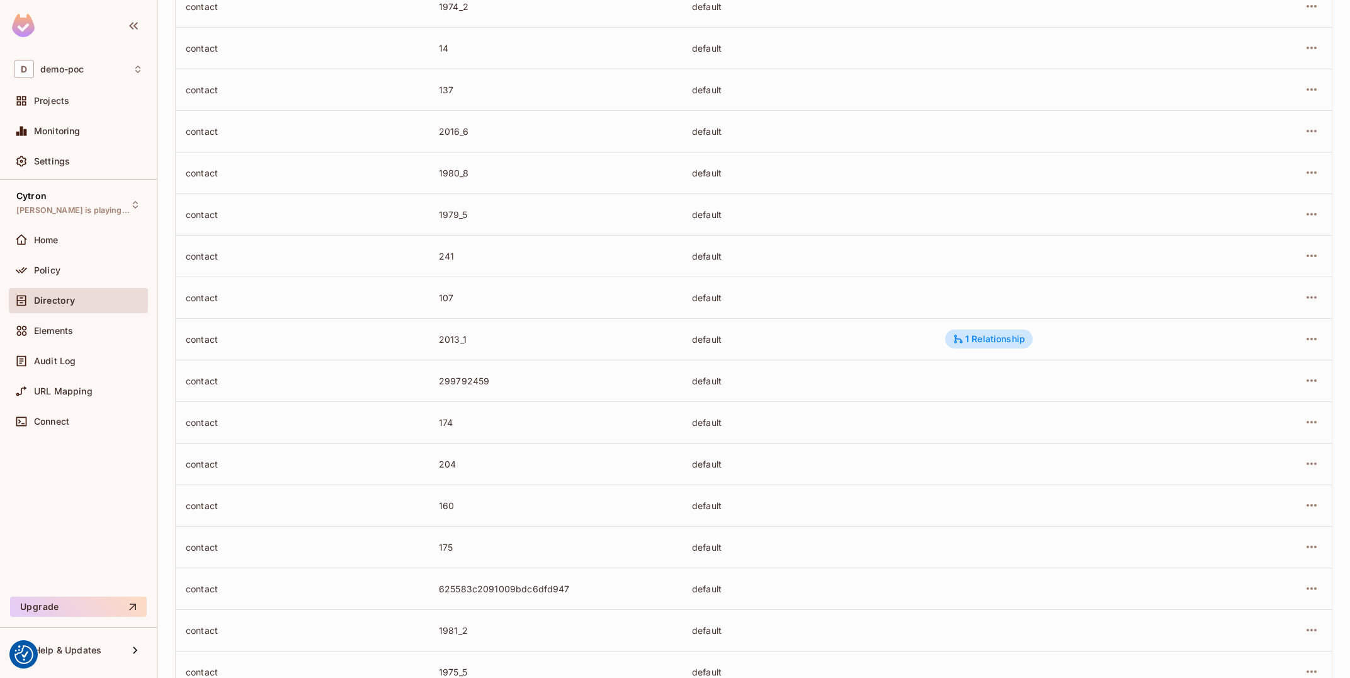
scroll to position [0, 0]
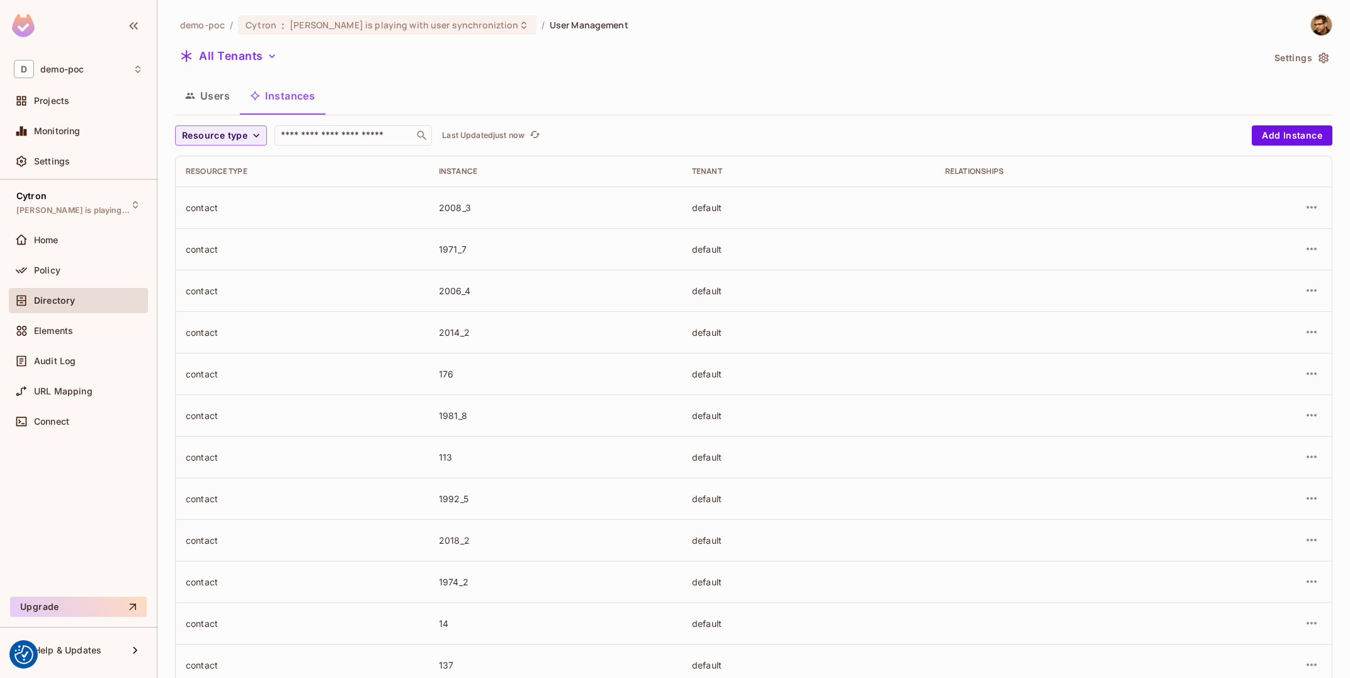
click at [236, 32] on ol "demo-poc / Cytron : [PERSON_NAME] is playing with user synchroniztion / User Ma…" at bounding box center [404, 25] width 448 height 20
click at [290, 23] on span "[PERSON_NAME] is playing with user synchroniztion" at bounding box center [404, 25] width 229 height 12
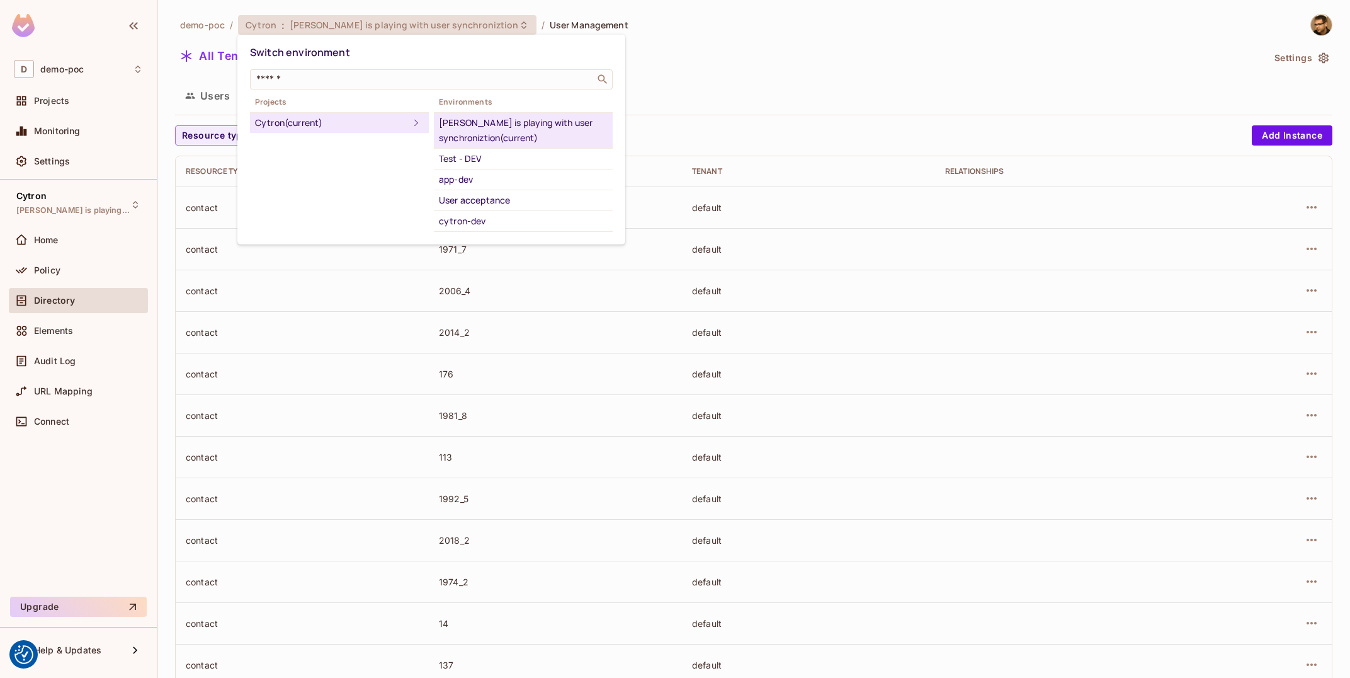
click at [338, 122] on div "Cytron (current)" at bounding box center [332, 122] width 154 height 15
click at [86, 86] on div at bounding box center [675, 339] width 1350 height 678
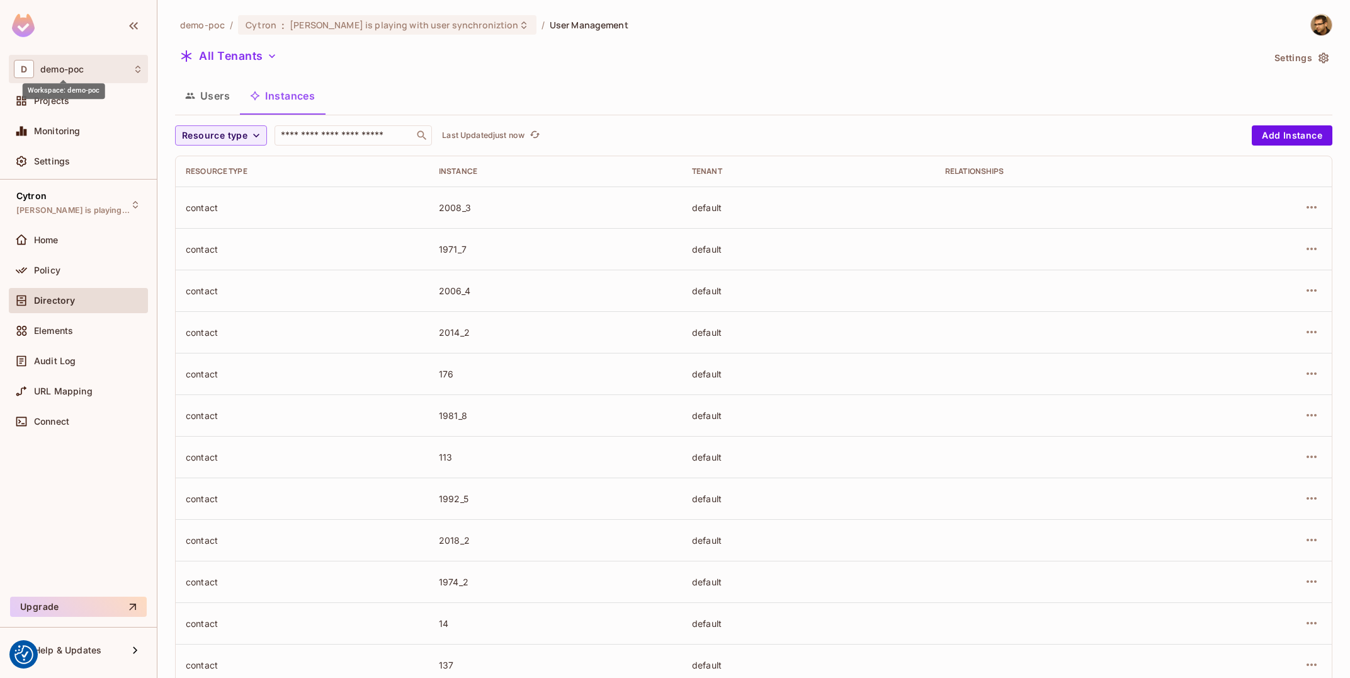
click at [84, 67] on span "demo-poc" at bounding box center [61, 69] width 43 height 10
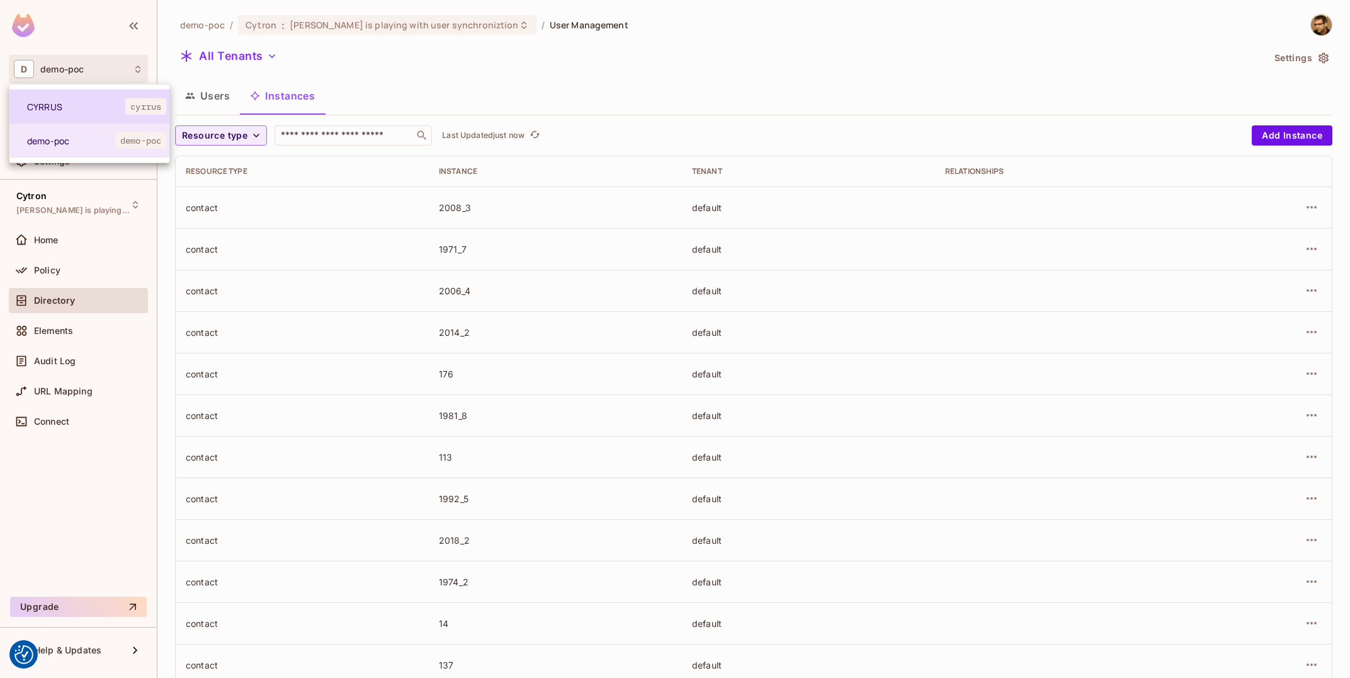
click at [100, 111] on span "CYRRUS" at bounding box center [76, 107] width 98 height 12
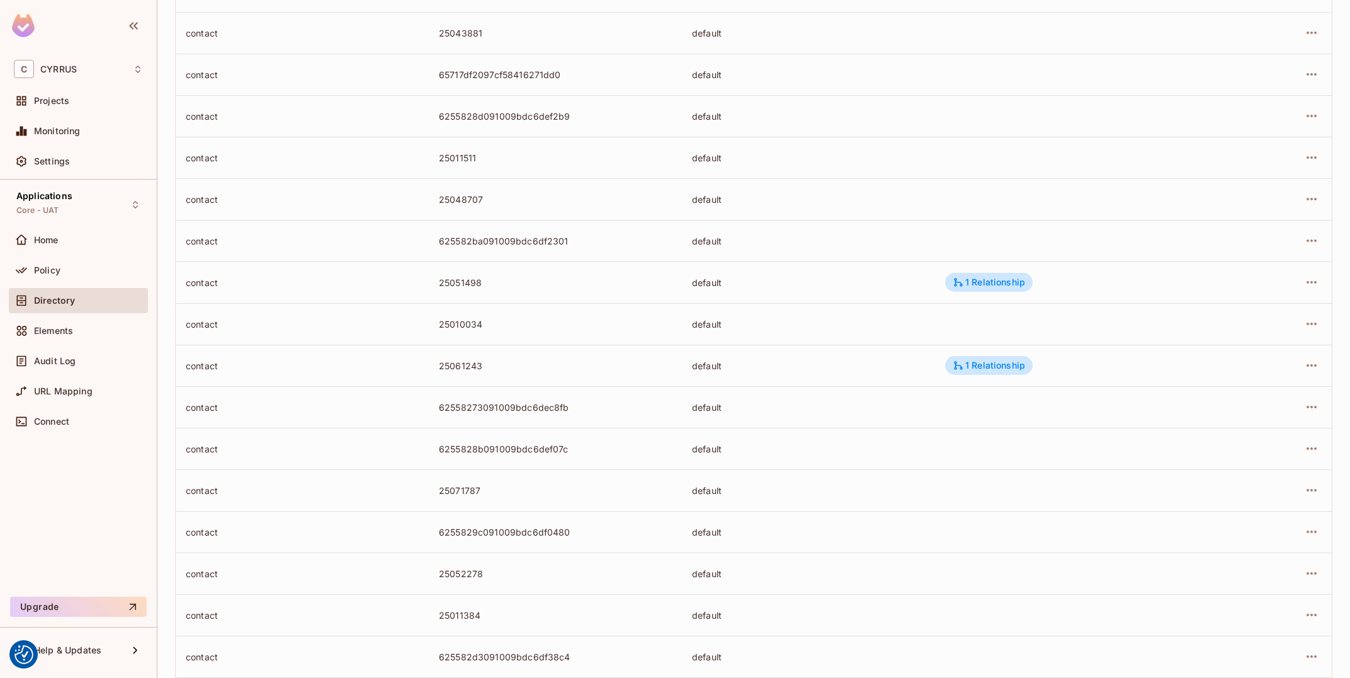
scroll to position [3734, 0]
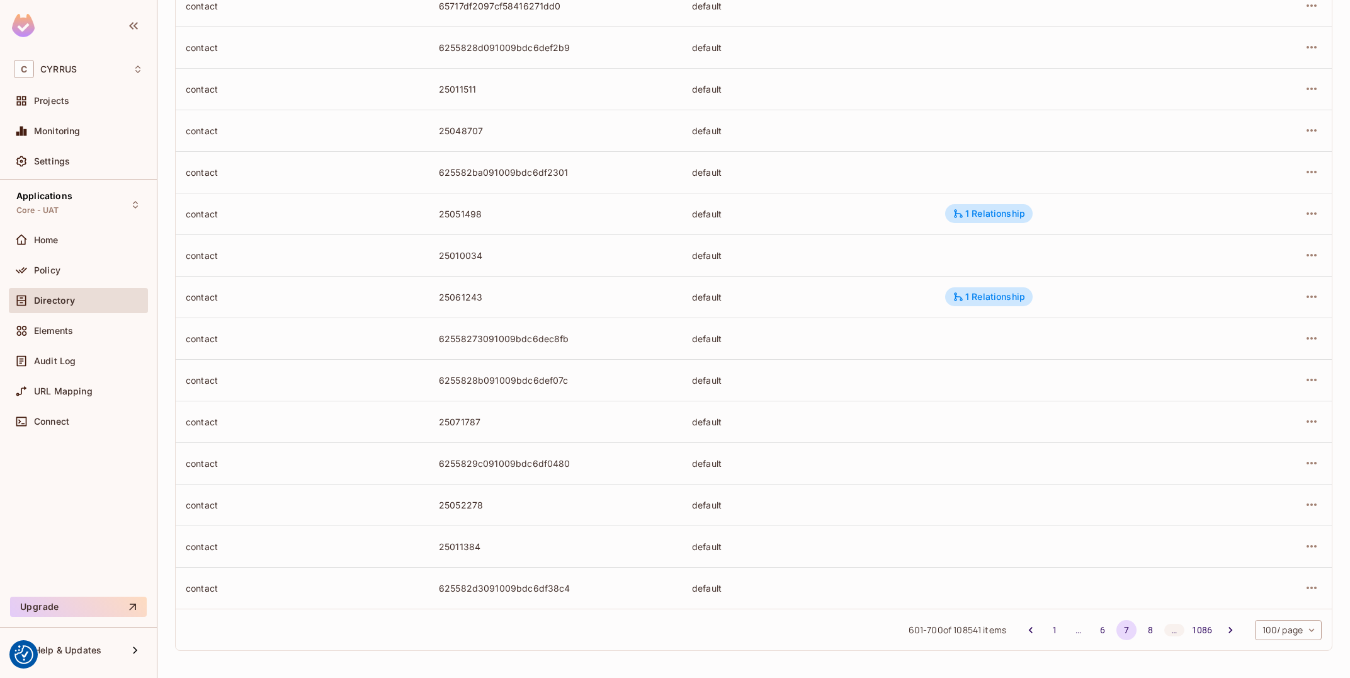
click at [1171, 626] on div "…" at bounding box center [1174, 629] width 20 height 13
click at [1176, 628] on div "…" at bounding box center [1174, 629] width 20 height 13
click at [1167, 632] on div "…" at bounding box center [1174, 629] width 20 height 13
click at [1201, 629] on button "1086" at bounding box center [1202, 630] width 28 height 20
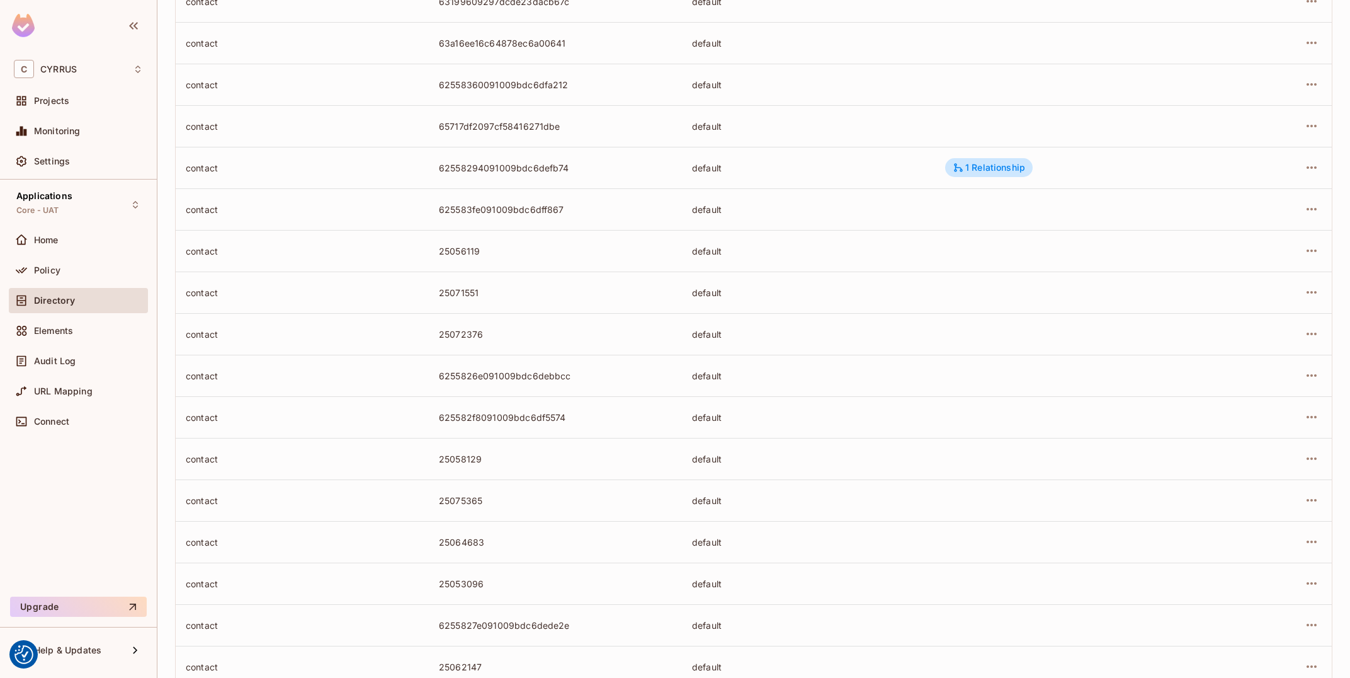
scroll to position [1282, 0]
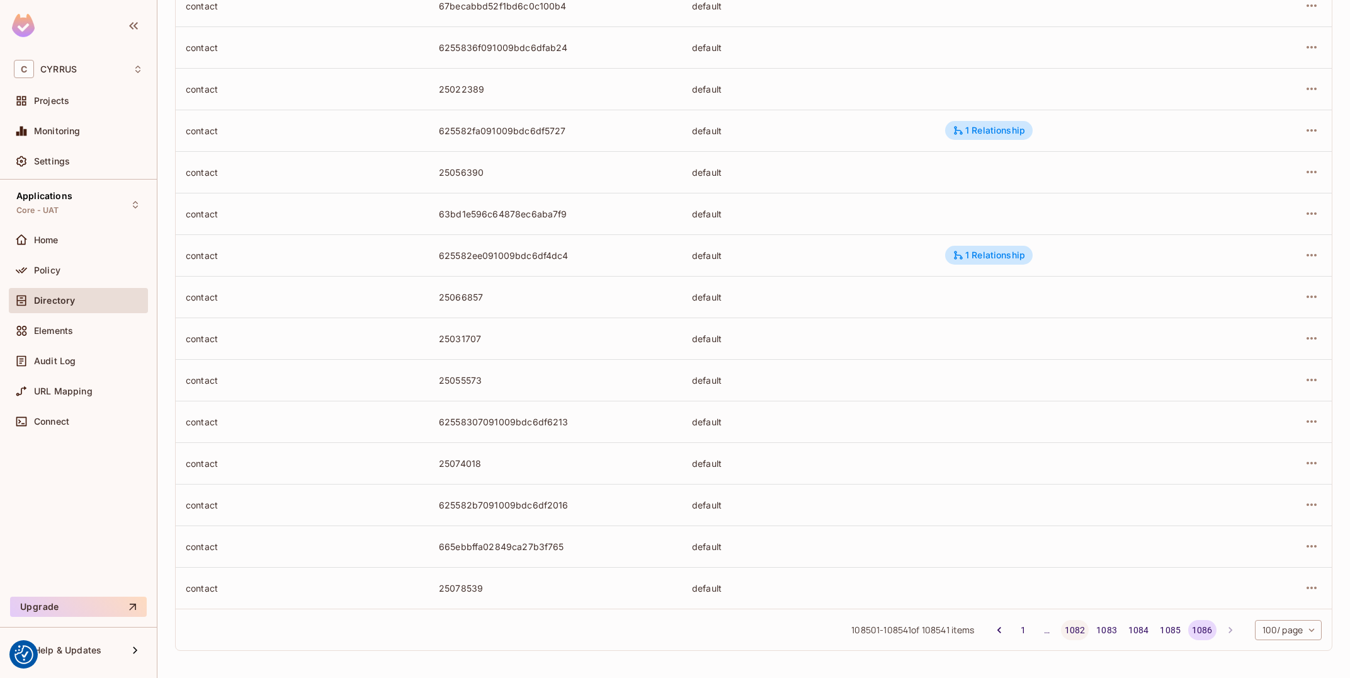
click at [1081, 630] on button "1082" at bounding box center [1075, 630] width 28 height 20
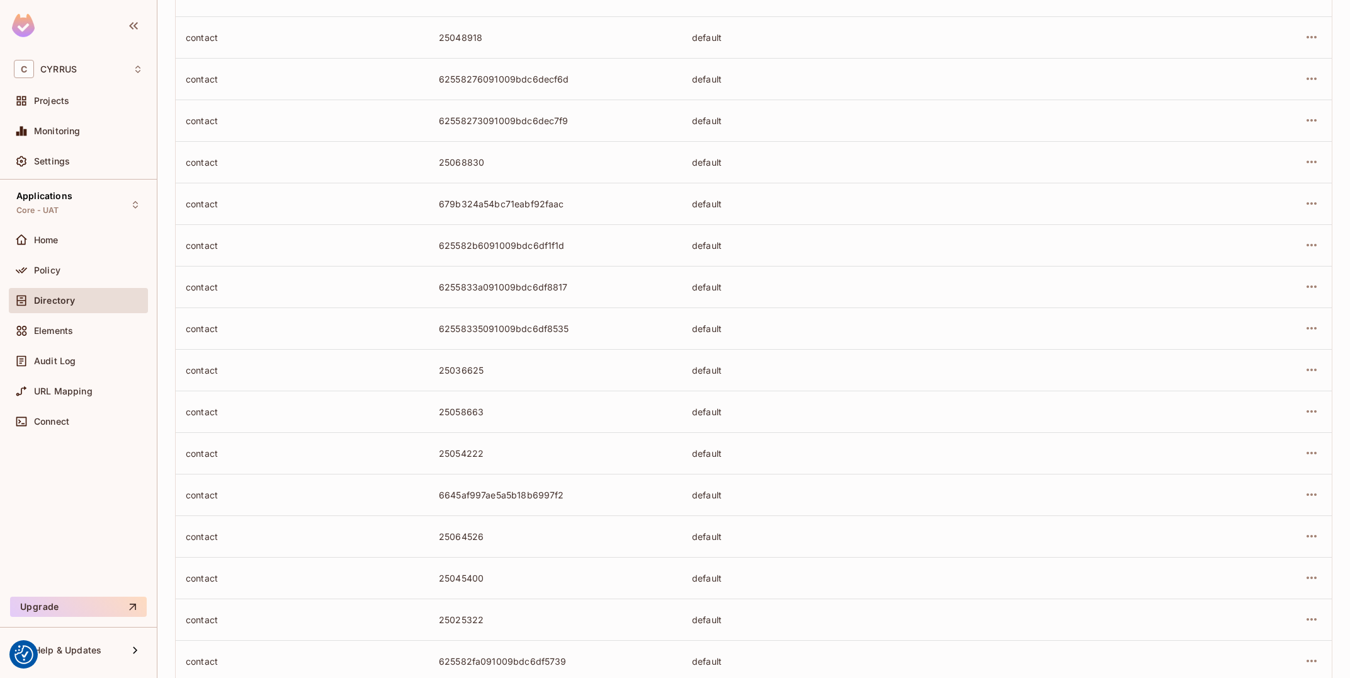
scroll to position [3734, 0]
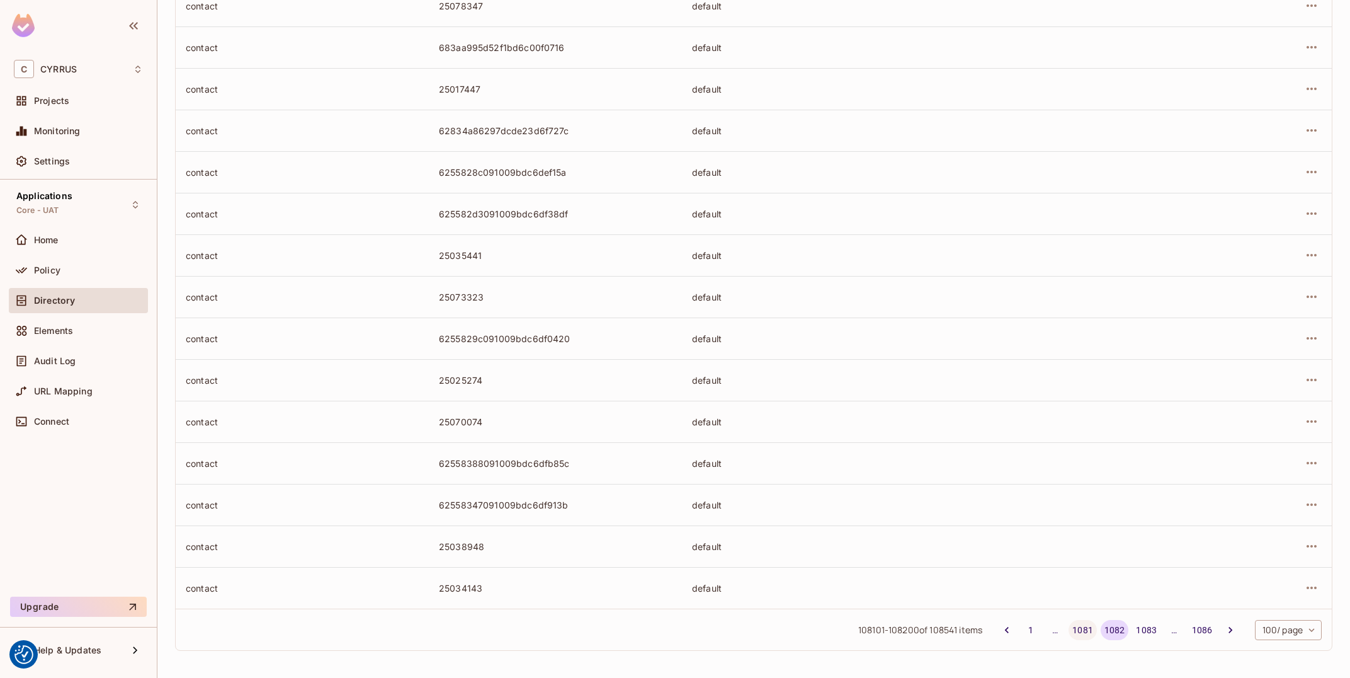
click at [1084, 632] on button "1081" at bounding box center [1083, 630] width 28 height 20
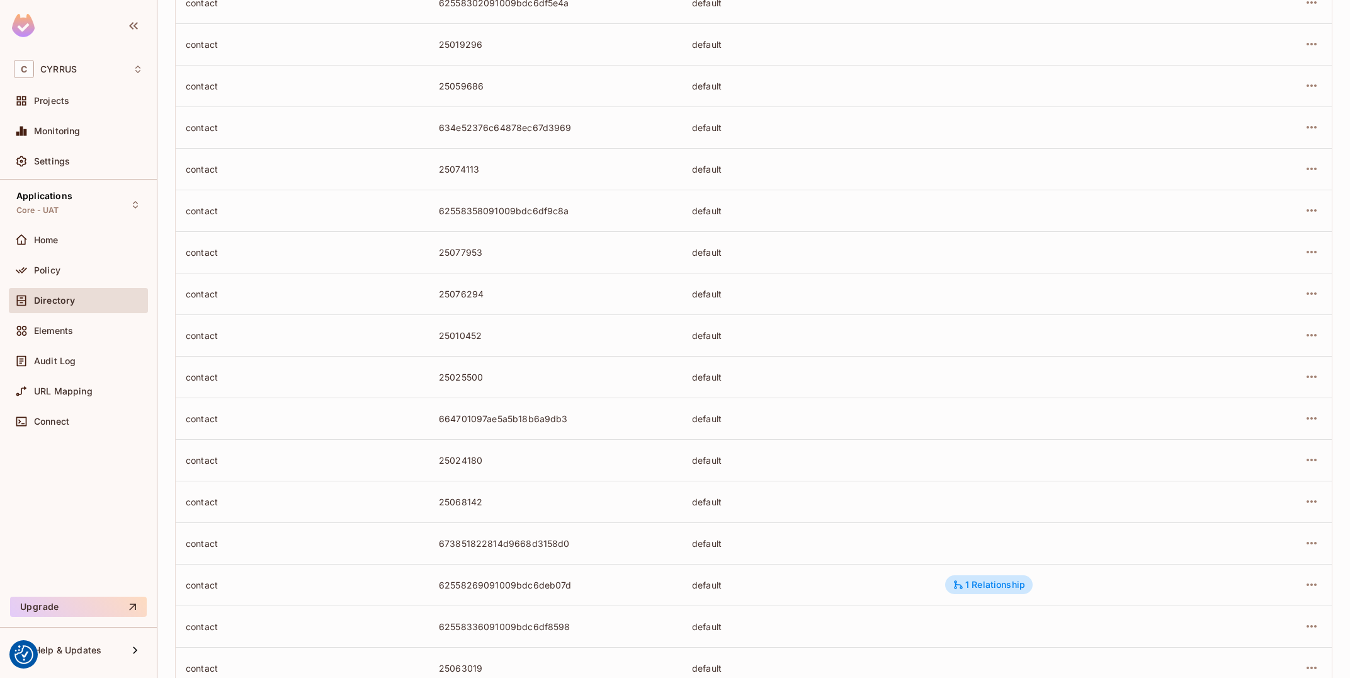
scroll to position [1822, 0]
